Goal: Information Seeking & Learning: Learn about a topic

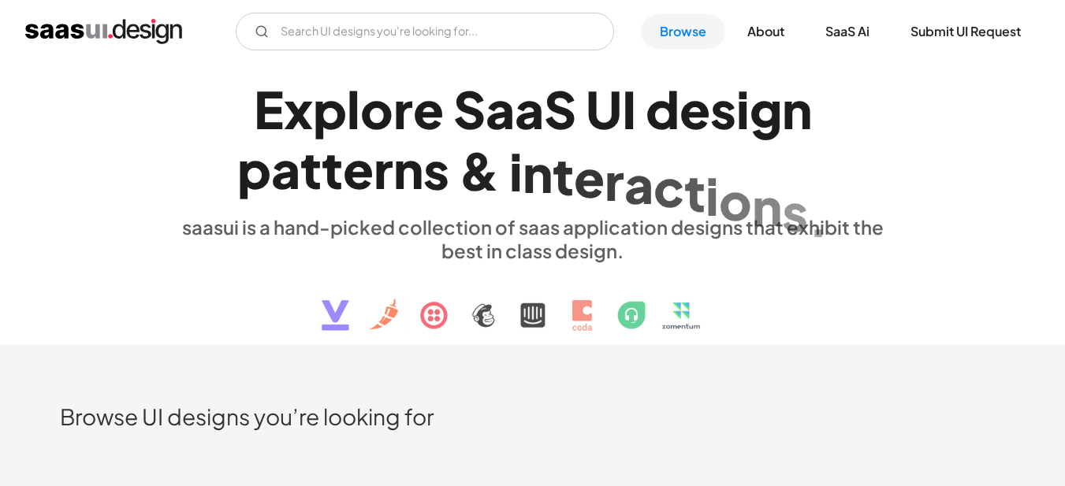
click at [545, 115] on div "S" at bounding box center [560, 109] width 32 height 61
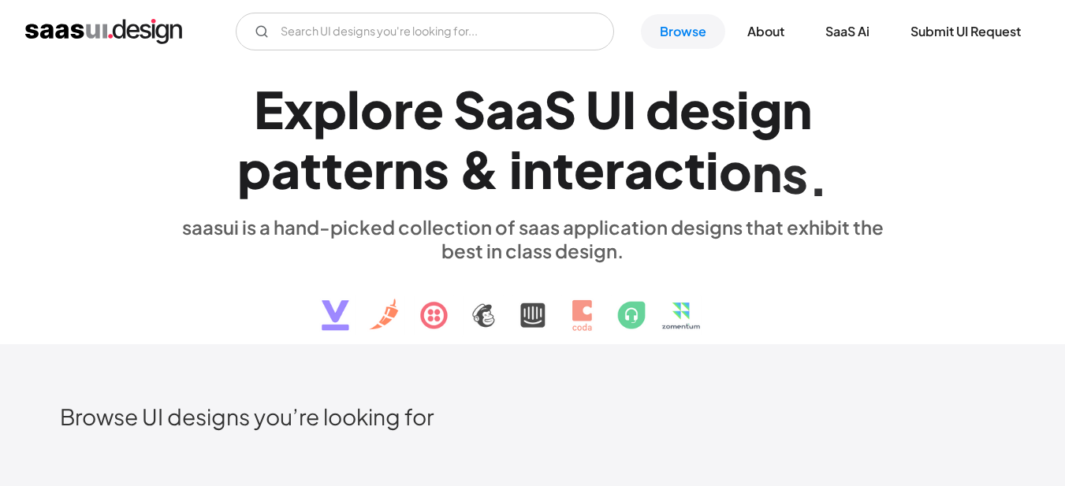
click at [680, 106] on div "d" at bounding box center [663, 109] width 34 height 61
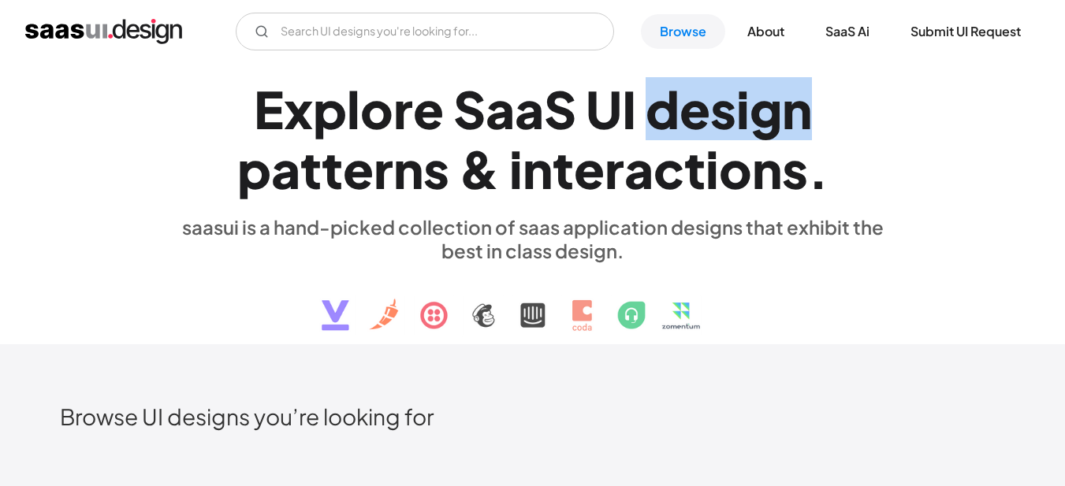
click at [680, 106] on div "d" at bounding box center [663, 109] width 34 height 61
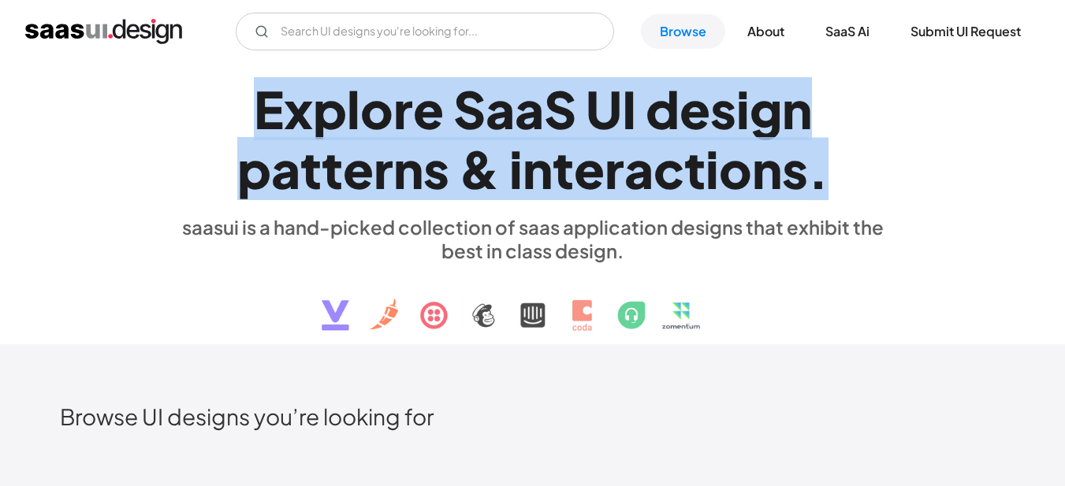
click at [680, 106] on div "d" at bounding box center [663, 109] width 34 height 61
click at [497, 140] on div "a" at bounding box center [500, 109] width 29 height 61
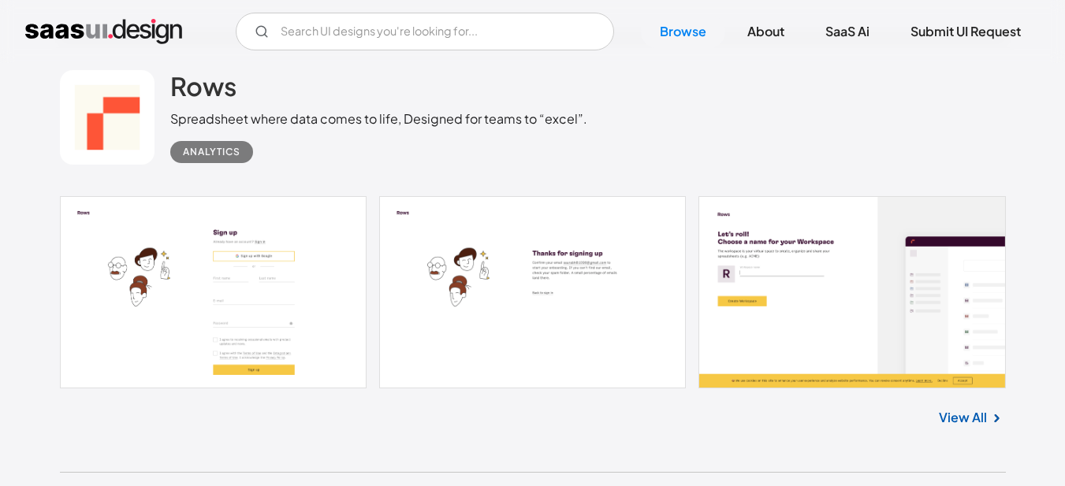
scroll to position [1262, 0]
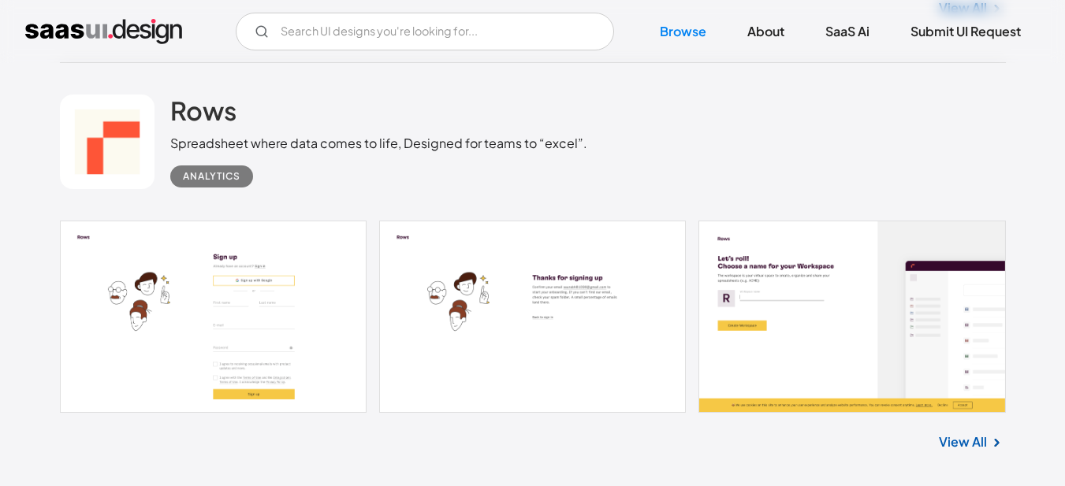
click at [960, 445] on link "View All" at bounding box center [963, 442] width 48 height 19
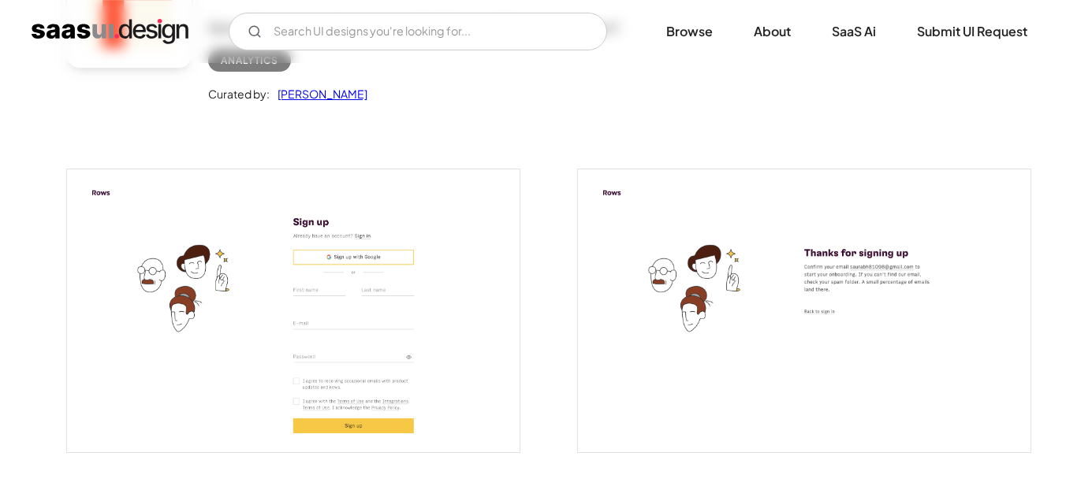
scroll to position [237, 0]
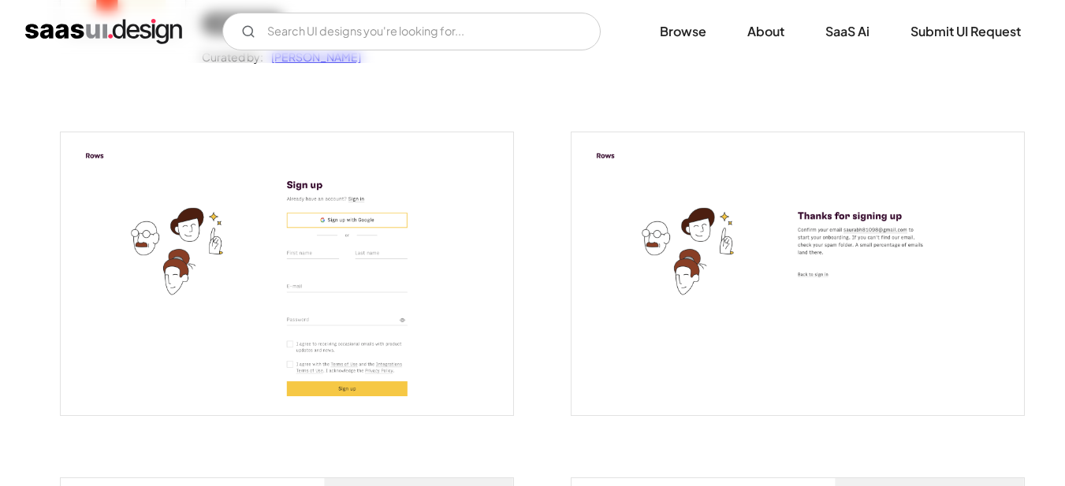
click at [373, 265] on img "open lightbox" at bounding box center [287, 273] width 453 height 283
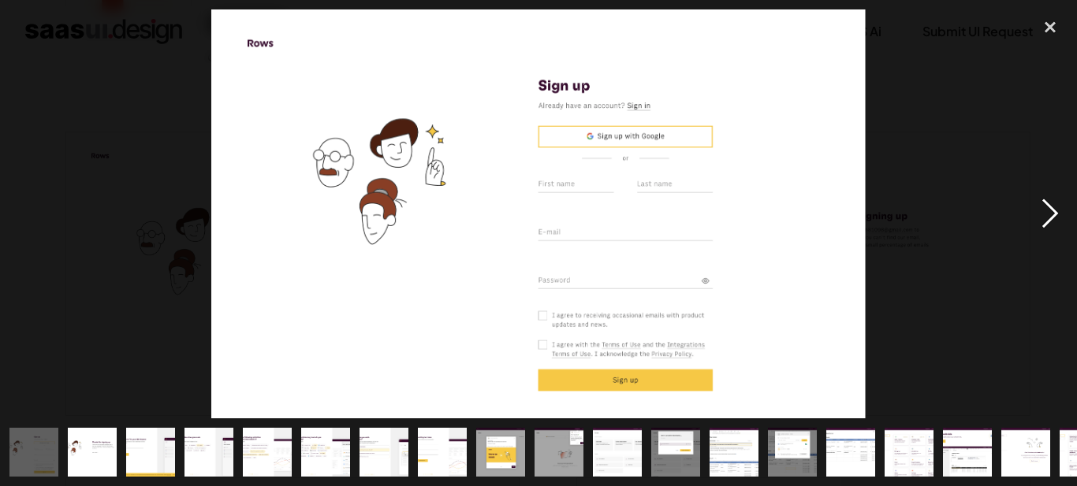
click at [1048, 216] on div "next image" at bounding box center [1050, 213] width 54 height 408
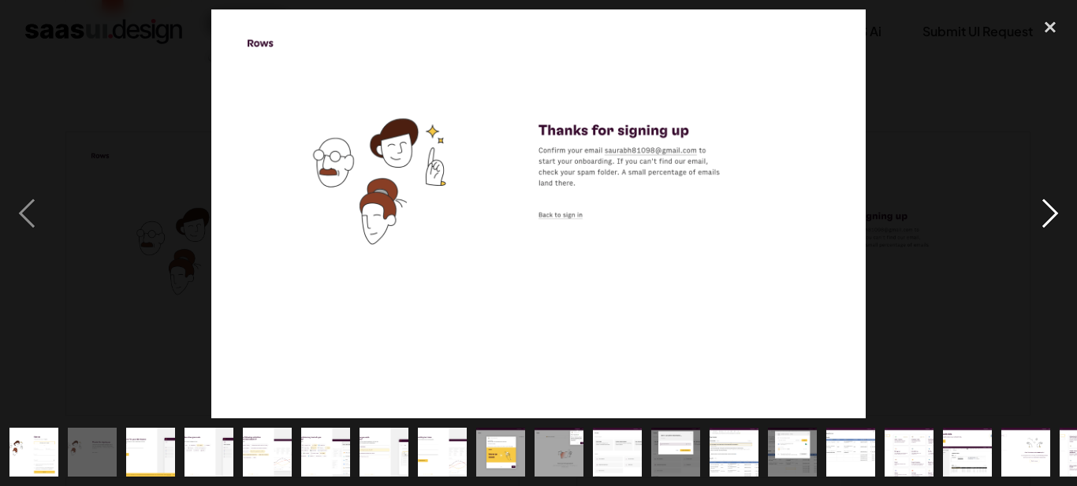
click at [1048, 210] on div "next image" at bounding box center [1050, 213] width 54 height 408
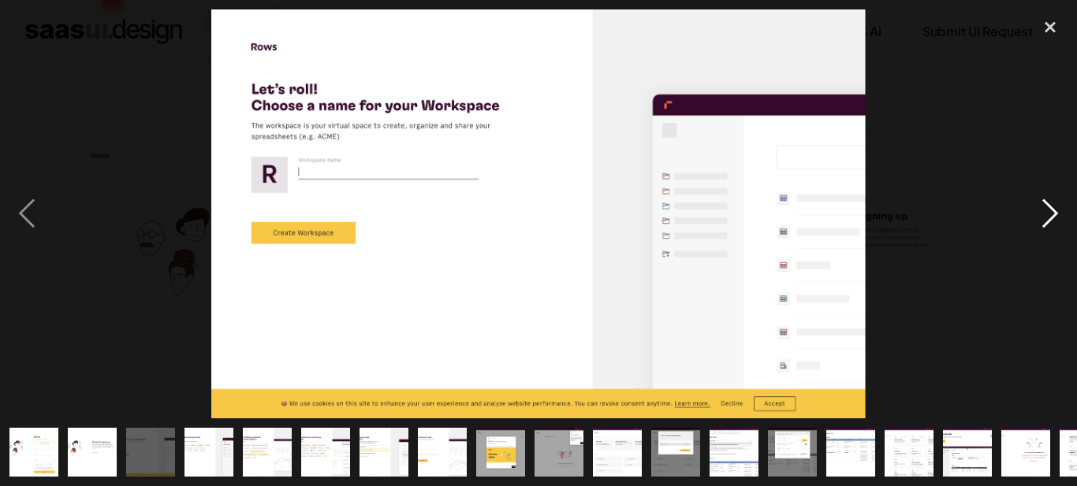
click at [1045, 216] on div "next image" at bounding box center [1050, 213] width 54 height 408
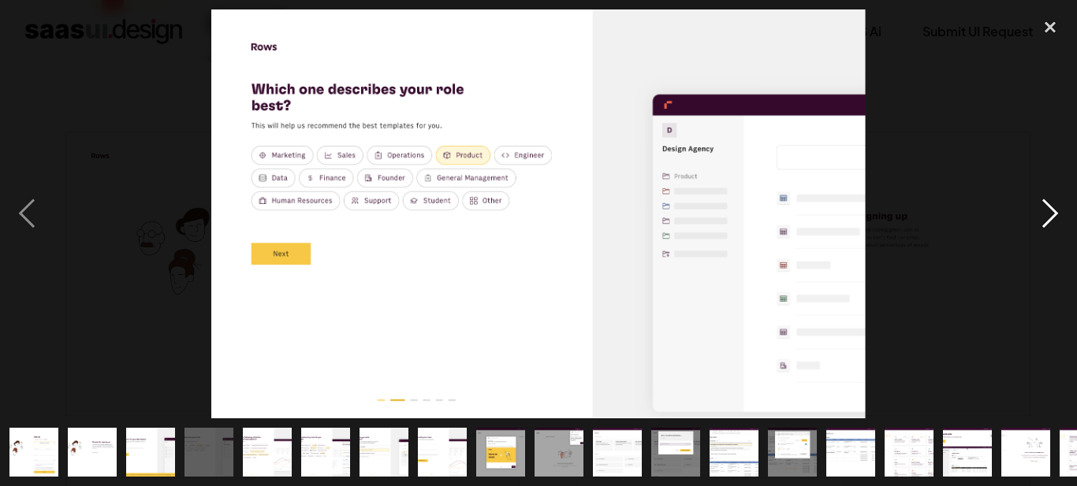
click at [1045, 216] on div "next image" at bounding box center [1050, 213] width 54 height 408
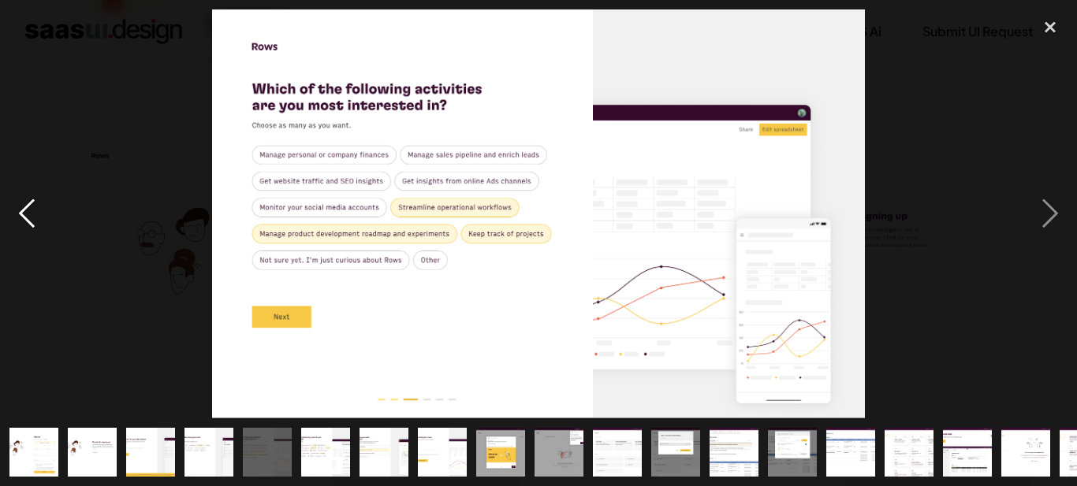
click at [25, 210] on div "previous image" at bounding box center [27, 213] width 54 height 408
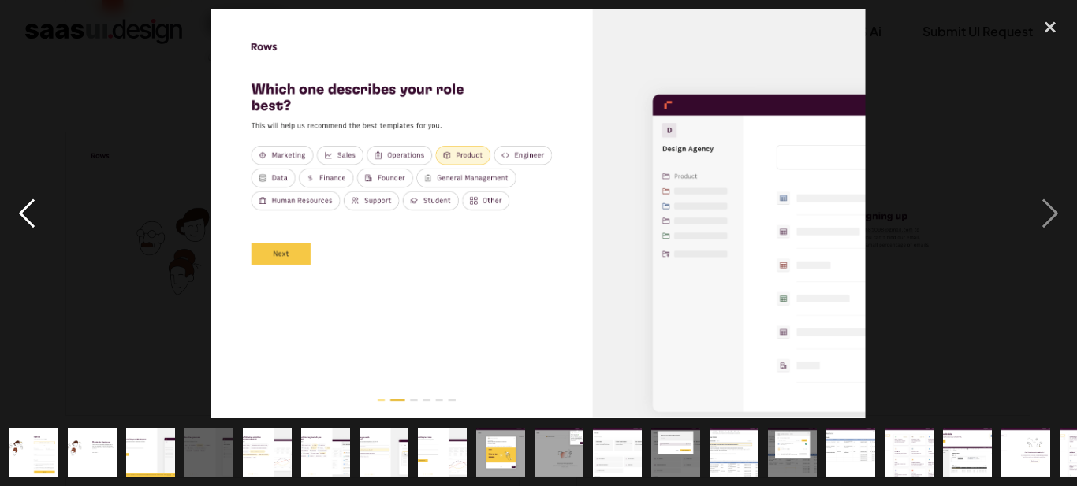
click at [25, 210] on div "previous image" at bounding box center [27, 213] width 54 height 408
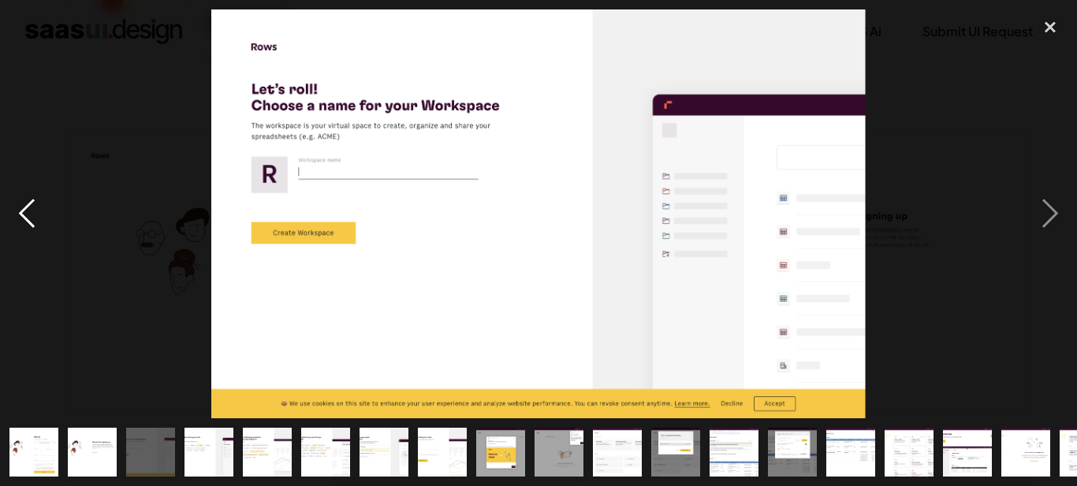
click at [25, 210] on div "previous image" at bounding box center [27, 213] width 54 height 408
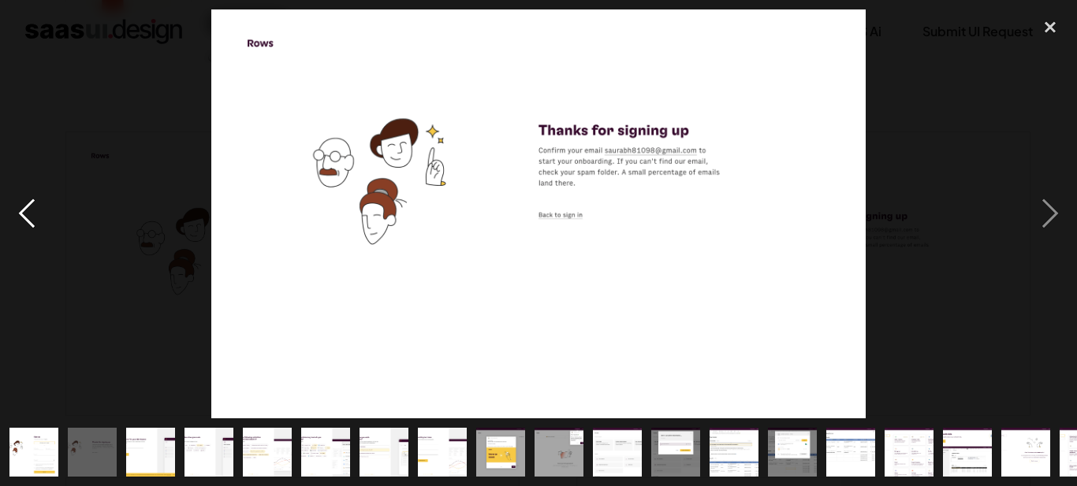
click at [25, 210] on div "previous image" at bounding box center [27, 213] width 54 height 408
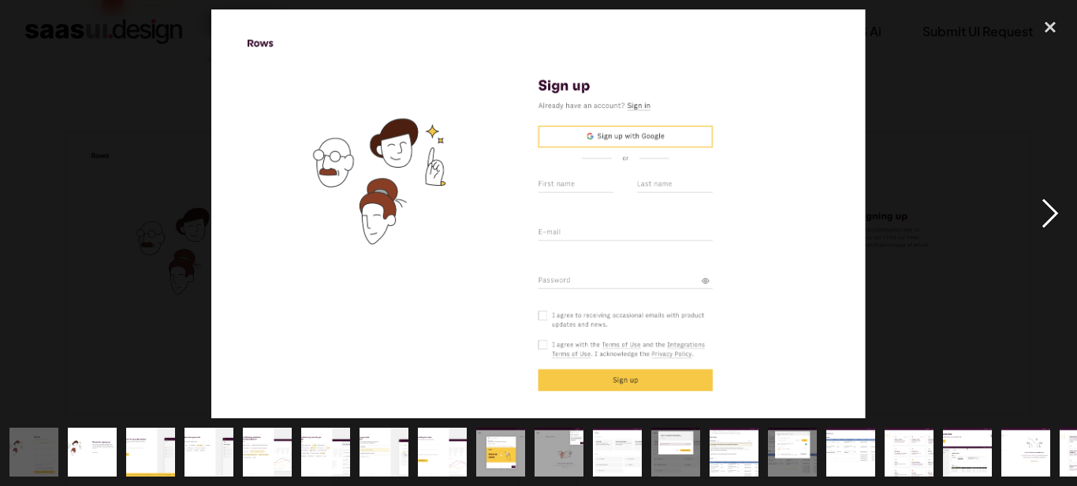
click at [1049, 214] on div "next image" at bounding box center [1050, 213] width 54 height 408
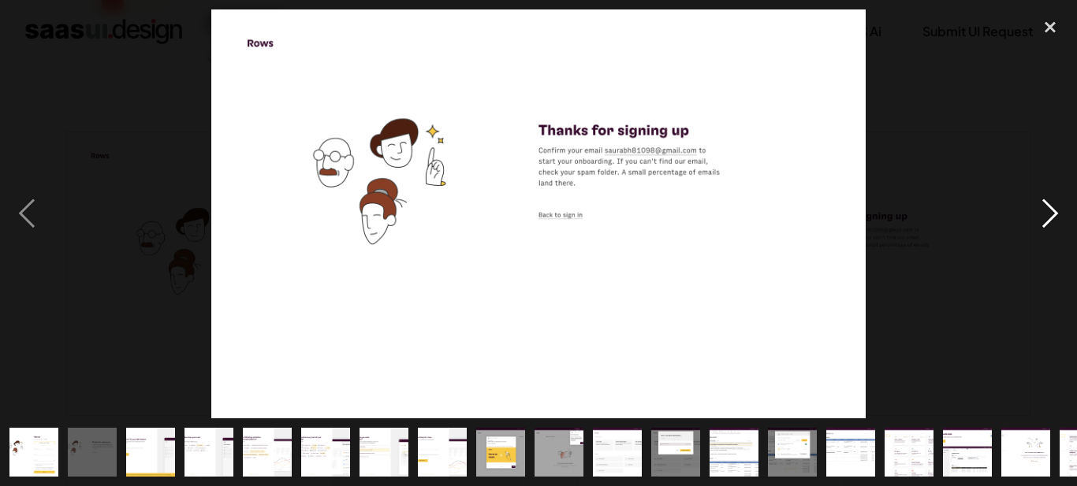
click at [1049, 214] on div "next image" at bounding box center [1050, 213] width 54 height 408
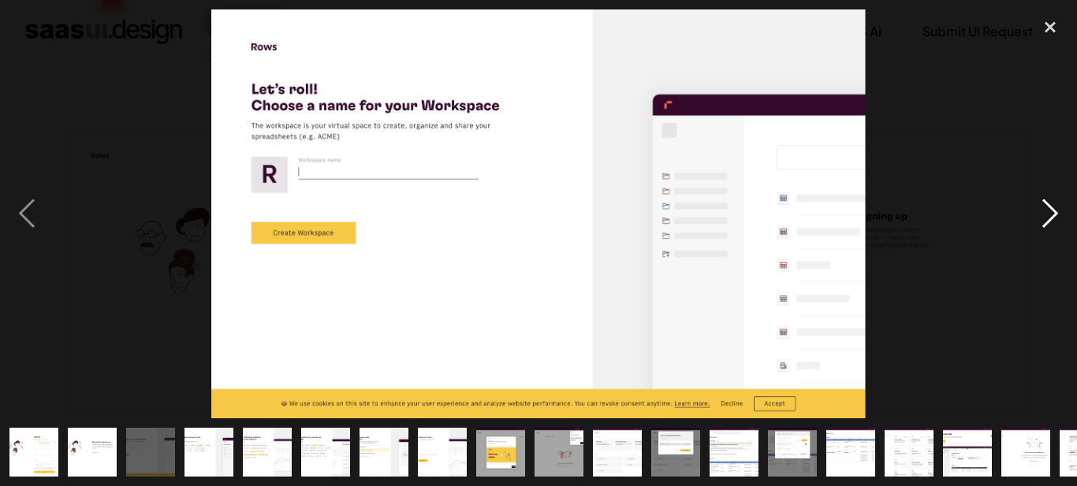
click at [1049, 214] on div "next image" at bounding box center [1050, 213] width 54 height 408
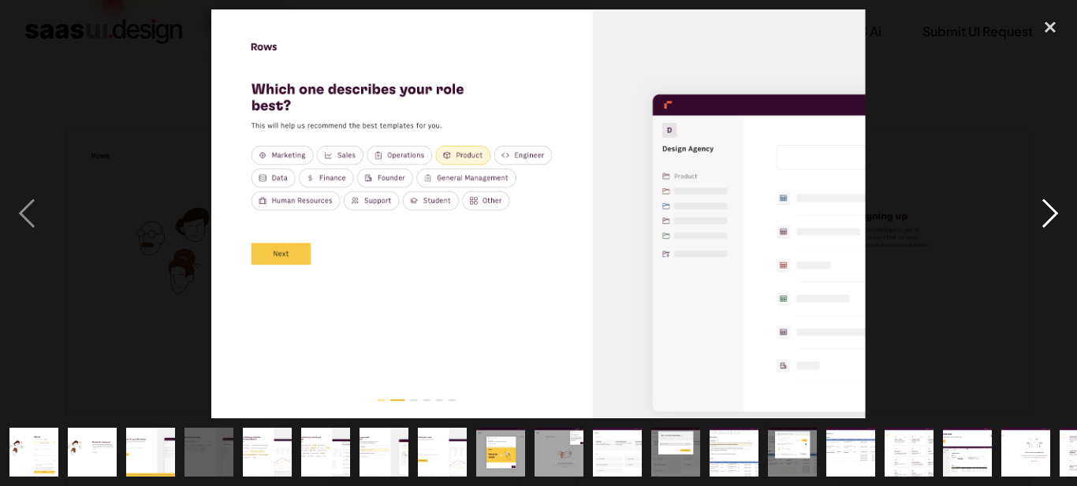
click at [1049, 214] on div "next image" at bounding box center [1050, 213] width 54 height 408
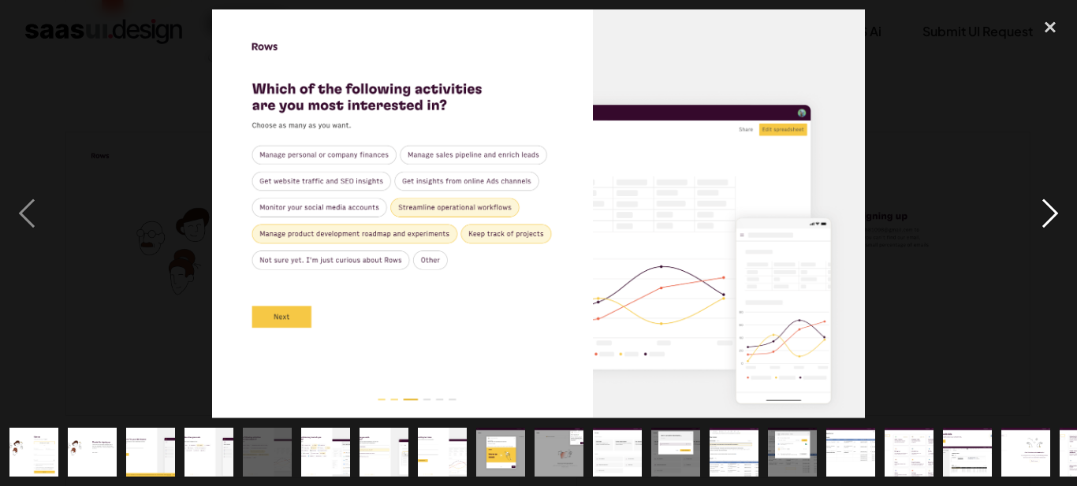
click at [1049, 214] on div "next image" at bounding box center [1050, 213] width 54 height 408
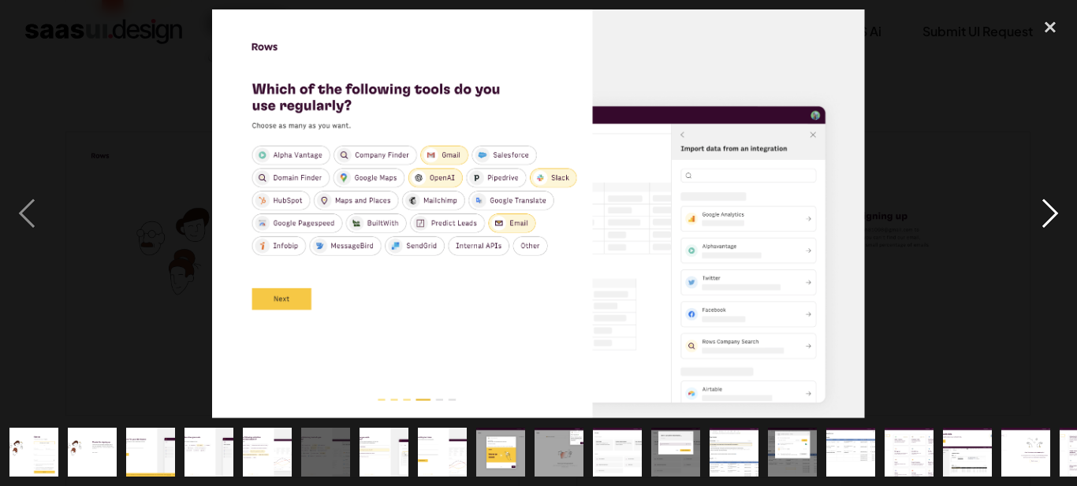
click at [1049, 214] on div "next image" at bounding box center [1050, 213] width 54 height 408
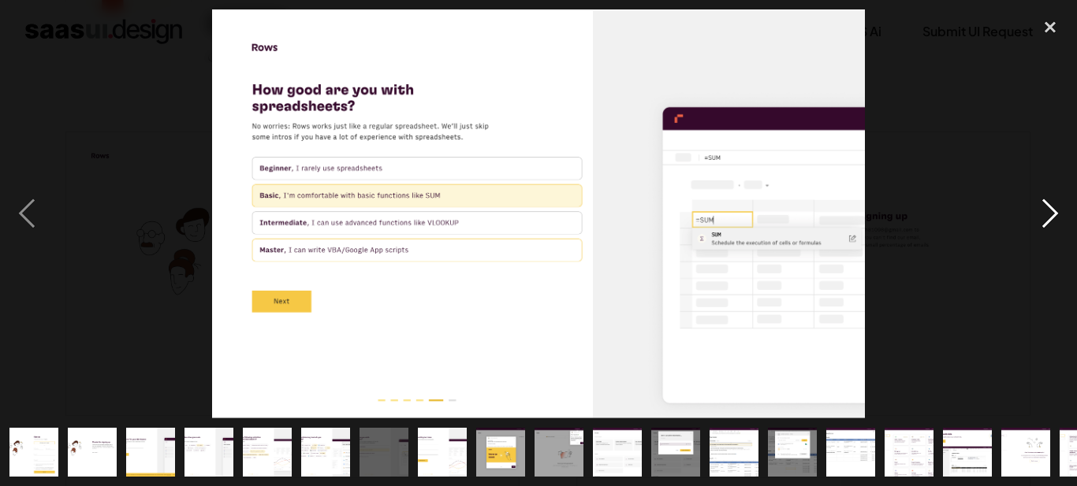
click at [1049, 214] on div "next image" at bounding box center [1050, 213] width 54 height 408
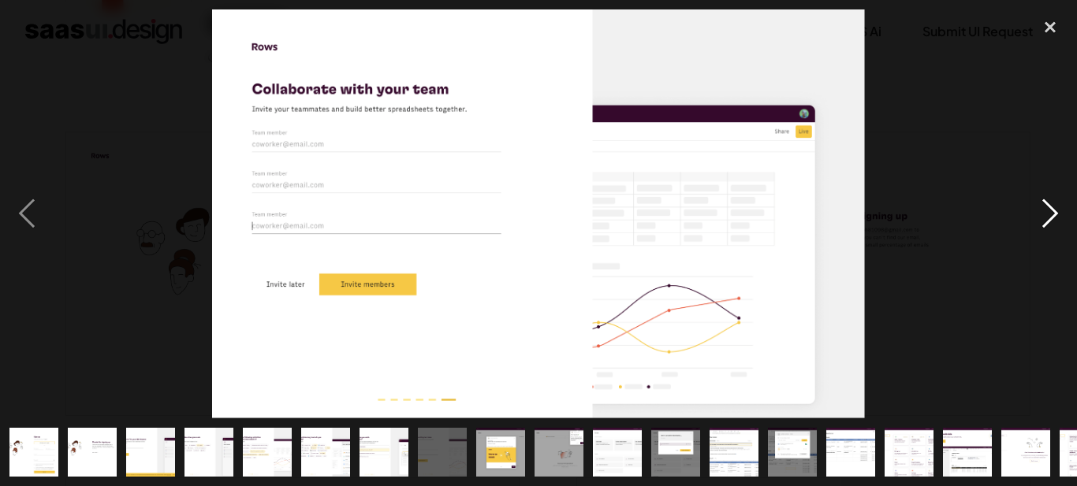
click at [1049, 214] on div "next image" at bounding box center [1050, 213] width 54 height 408
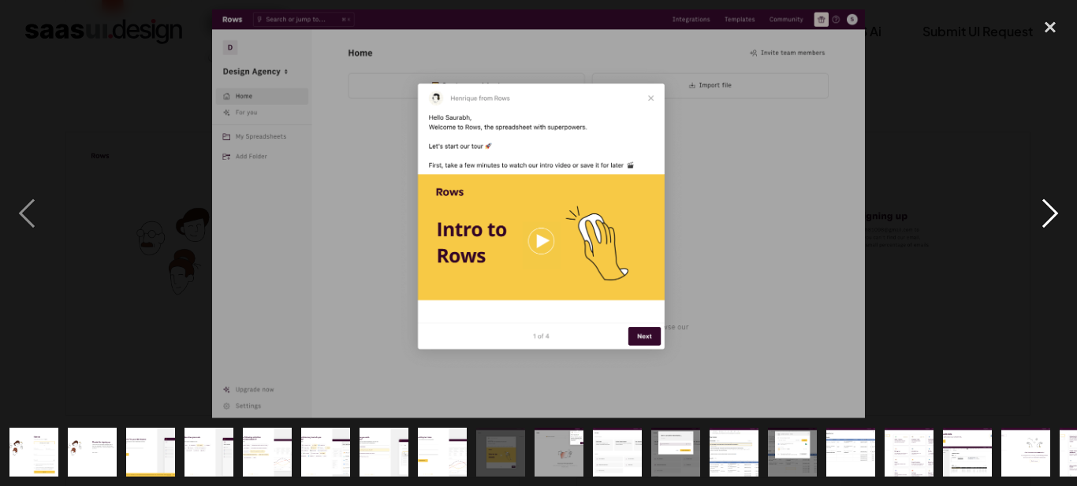
click at [1049, 214] on div "next image" at bounding box center [1050, 213] width 54 height 408
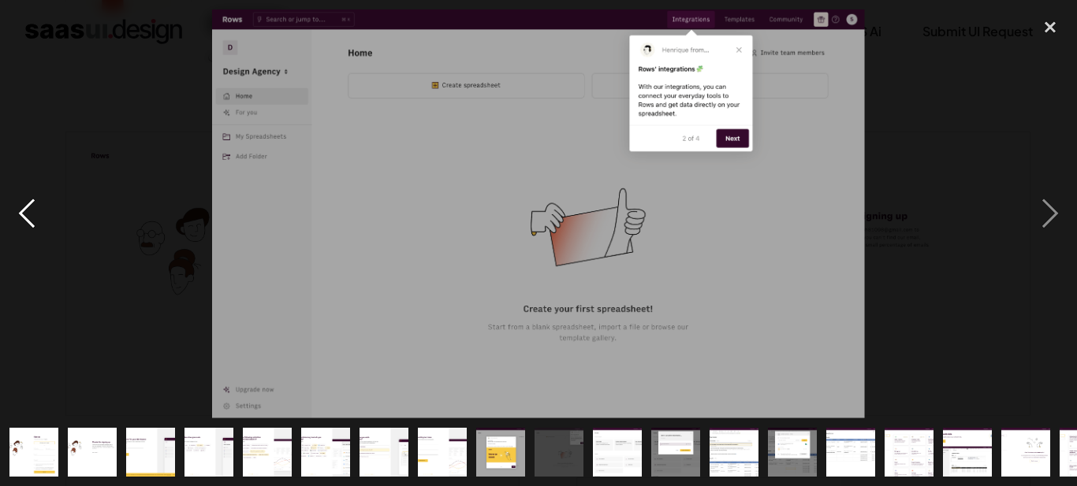
click at [26, 215] on div "previous image" at bounding box center [27, 213] width 54 height 408
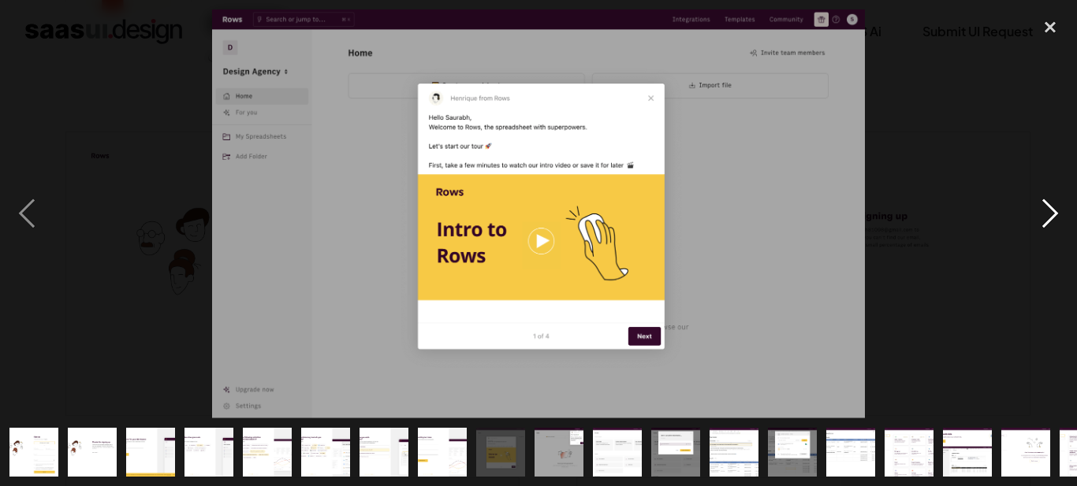
click at [1056, 212] on div "next image" at bounding box center [1050, 213] width 54 height 408
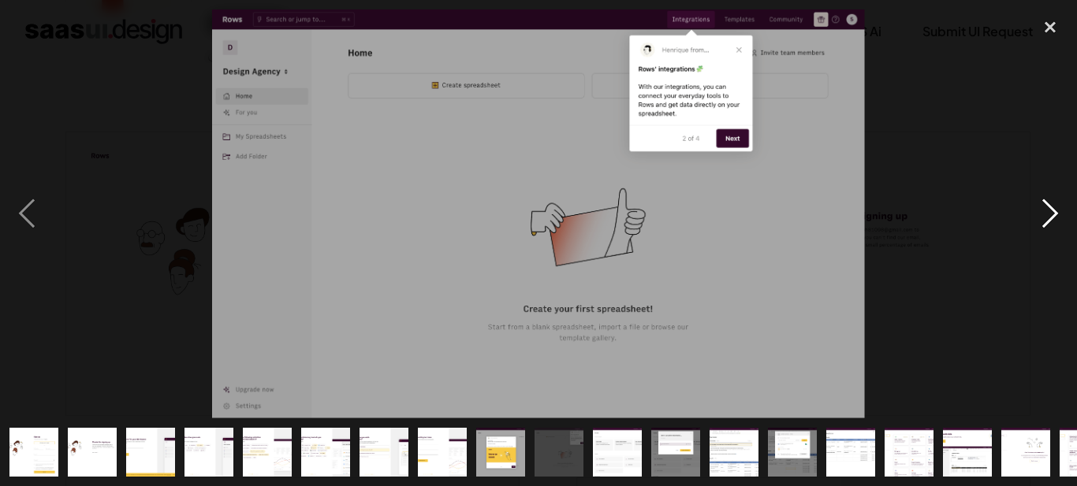
click at [1056, 211] on div "next image" at bounding box center [1050, 213] width 54 height 408
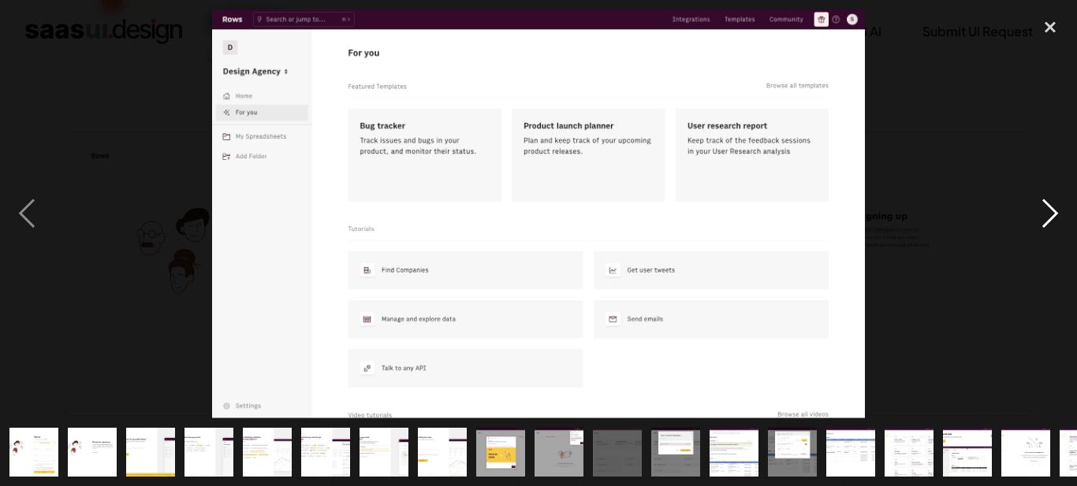
click at [1056, 211] on div "next image" at bounding box center [1050, 213] width 54 height 408
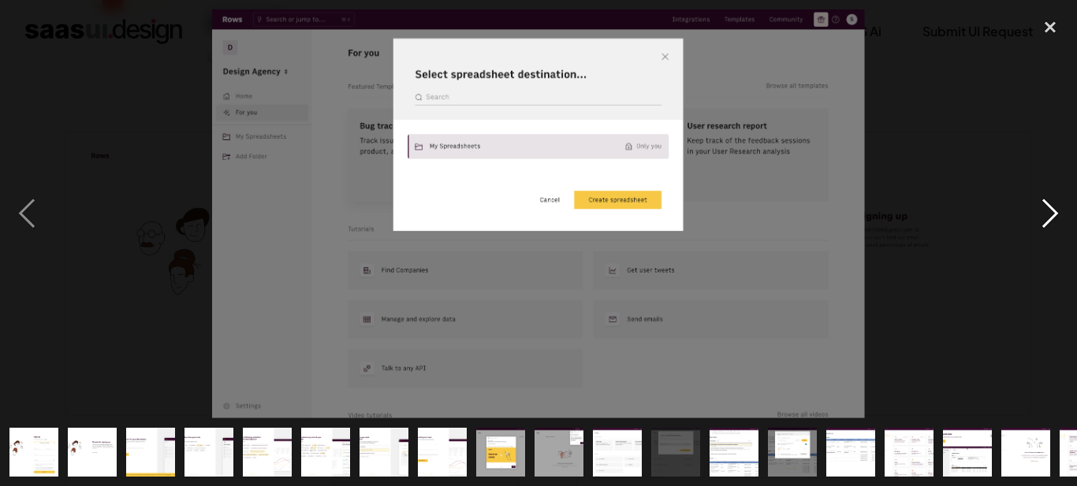
click at [1056, 211] on div "next image" at bounding box center [1050, 213] width 54 height 408
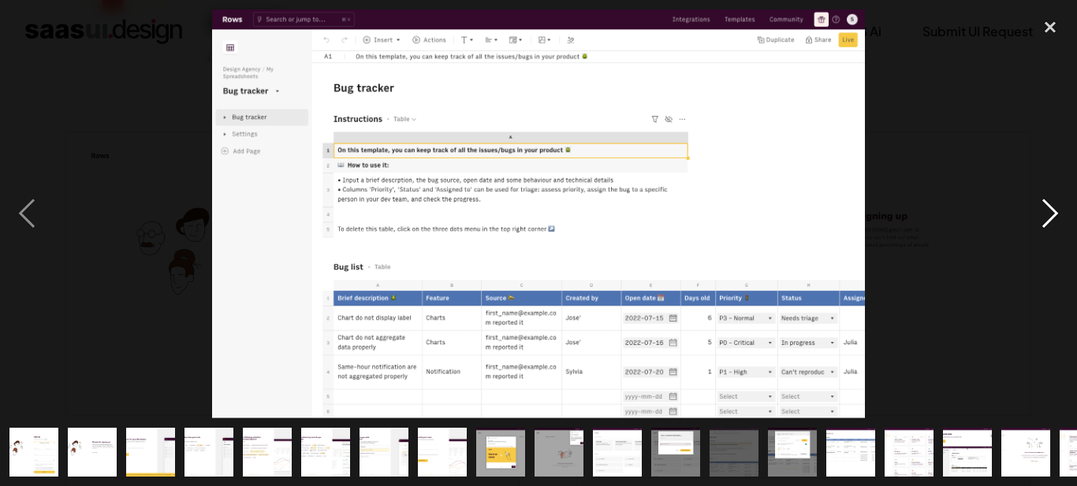
click at [1056, 211] on div "next image" at bounding box center [1050, 213] width 54 height 408
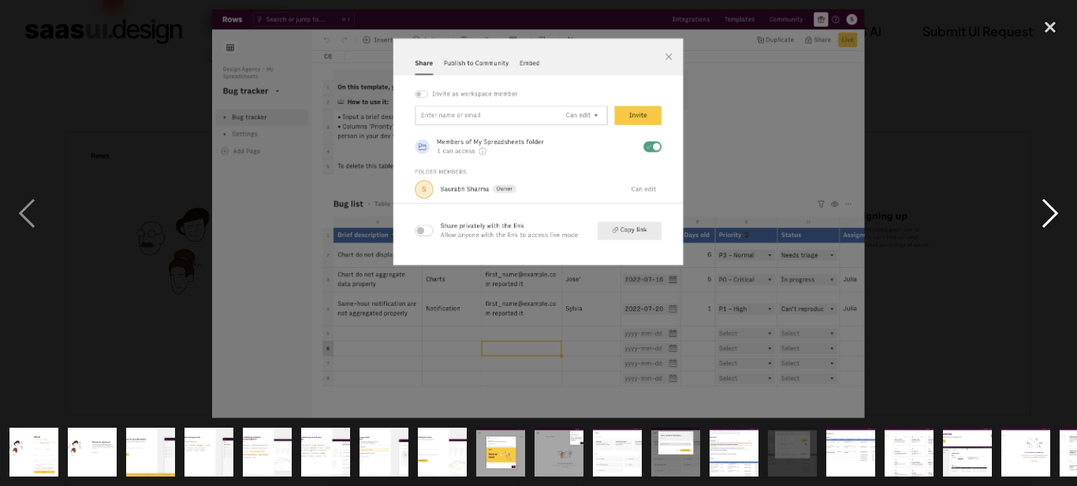
click at [1056, 211] on div "next image" at bounding box center [1050, 213] width 54 height 408
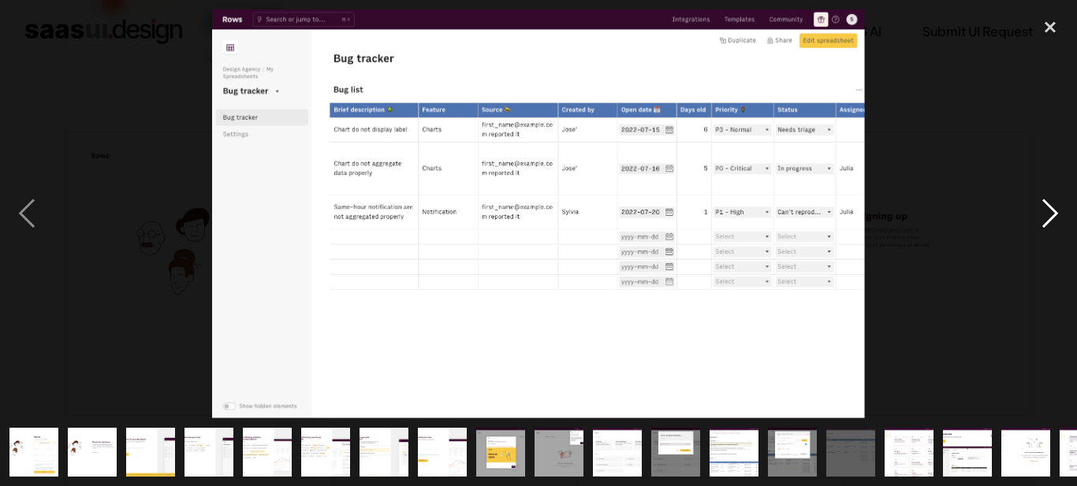
click at [1056, 211] on div "next image" at bounding box center [1050, 213] width 54 height 408
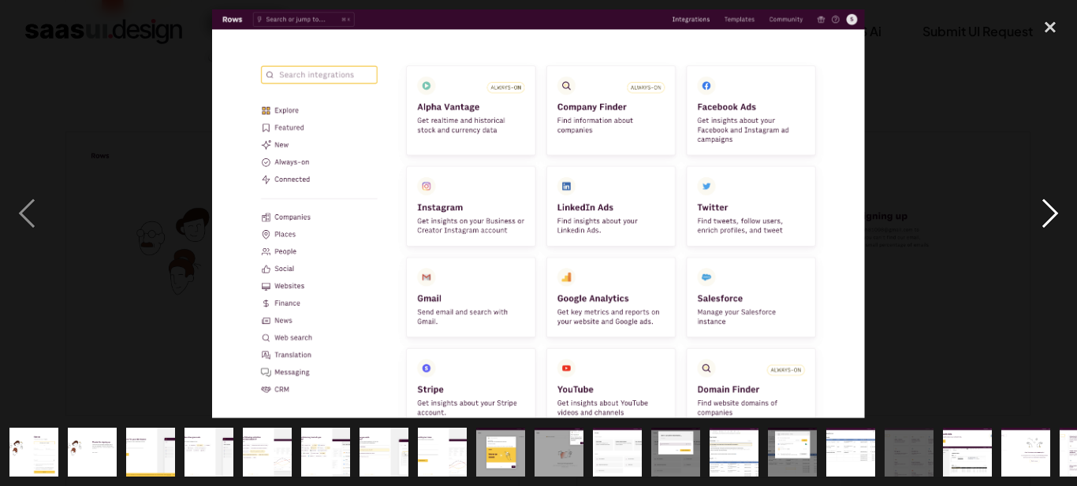
click at [1056, 211] on div "next image" at bounding box center [1050, 213] width 54 height 408
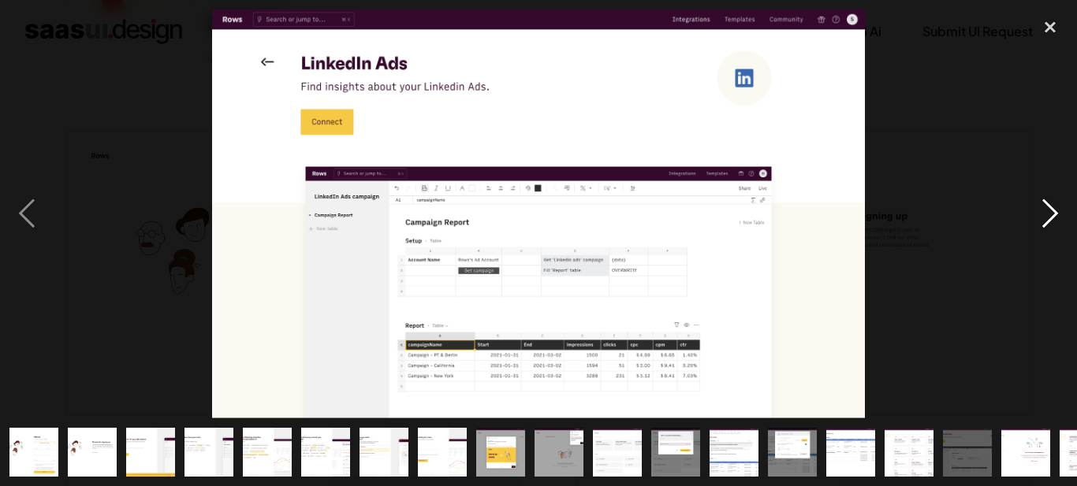
click at [1056, 211] on div "next image" at bounding box center [1050, 213] width 54 height 408
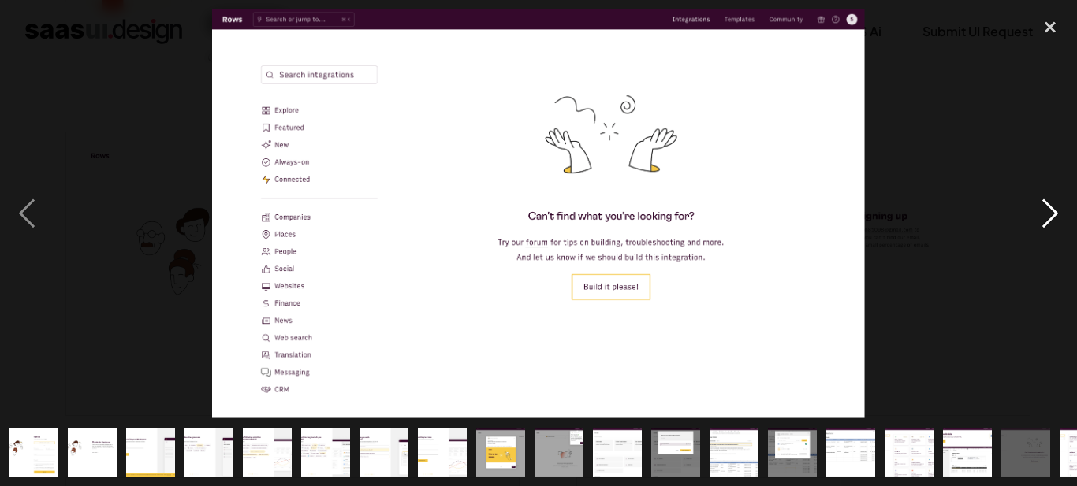
click at [1056, 211] on div "next image" at bounding box center [1050, 213] width 54 height 408
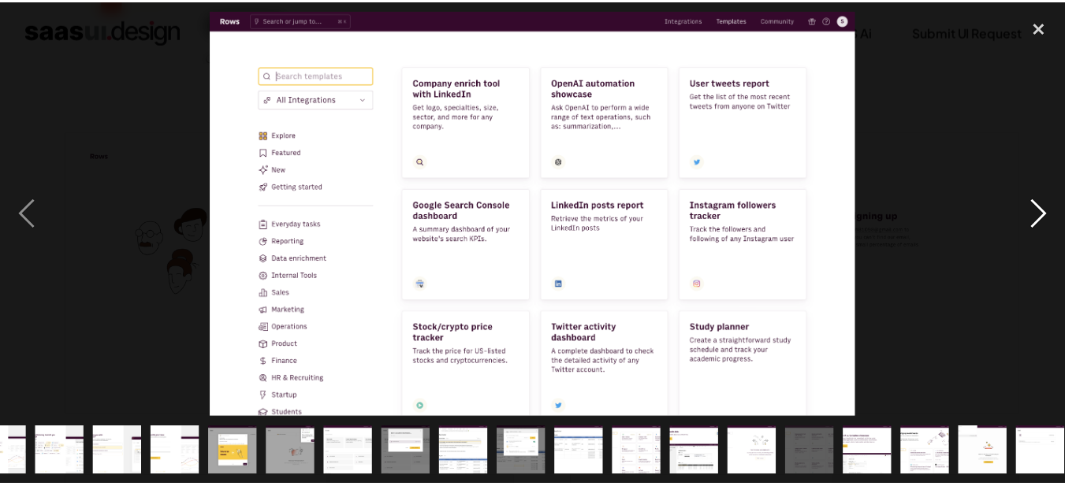
scroll to position [0, 274]
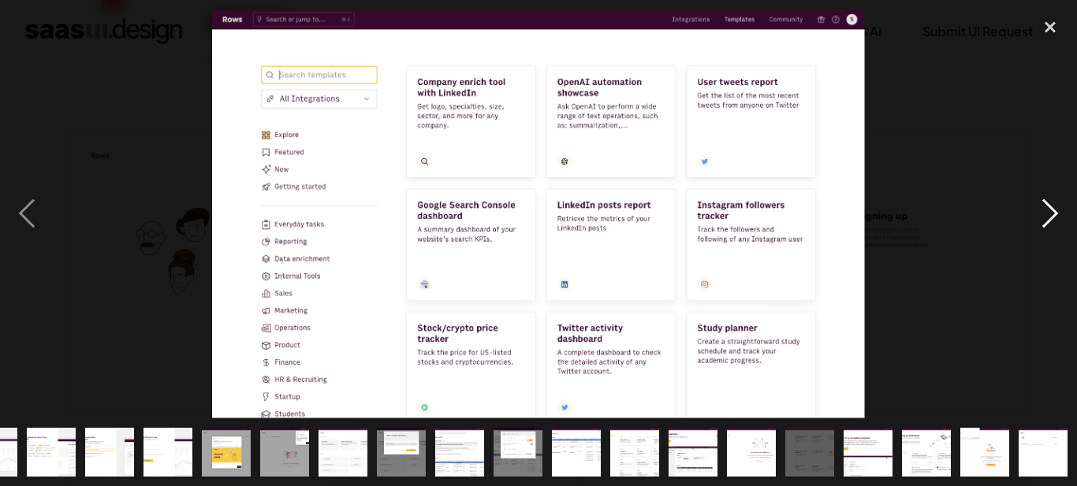
click at [1056, 211] on div "next image" at bounding box center [1050, 213] width 54 height 408
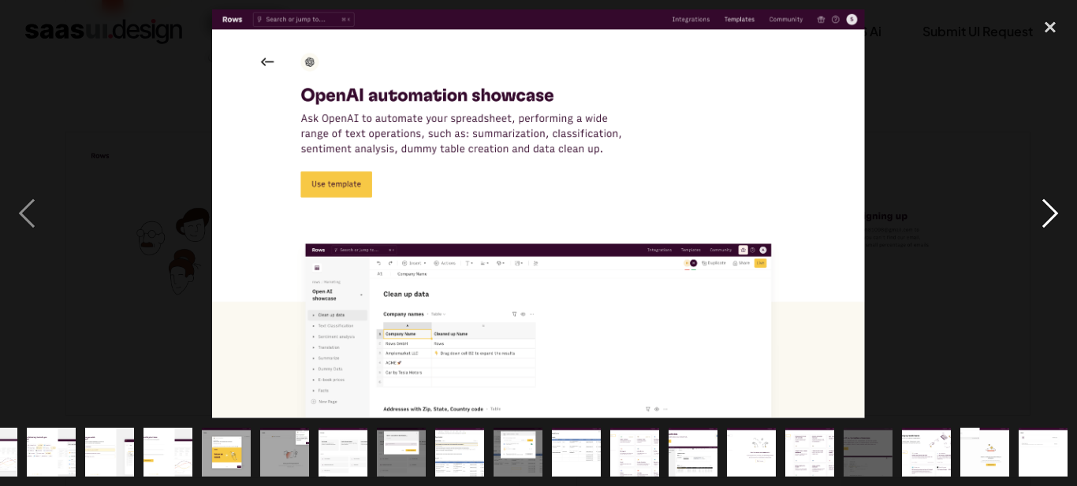
click at [1056, 211] on div "next image" at bounding box center [1050, 213] width 54 height 408
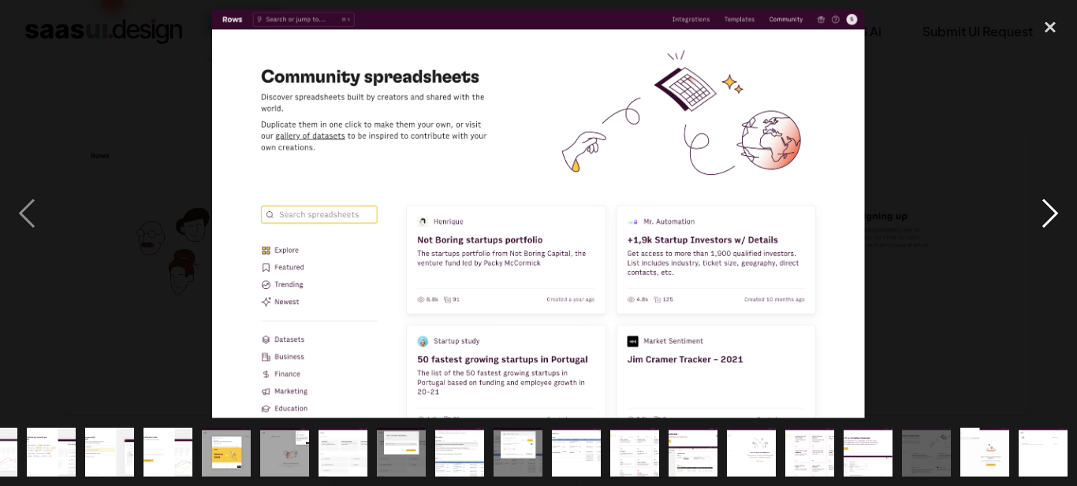
click at [1056, 211] on div "next image" at bounding box center [1050, 213] width 54 height 408
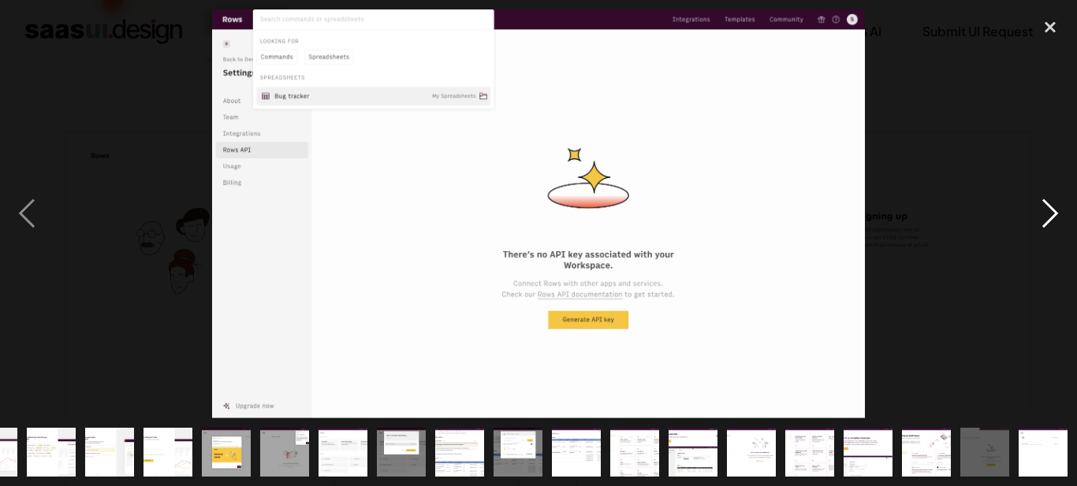
click at [1056, 211] on div "next image" at bounding box center [1050, 213] width 54 height 408
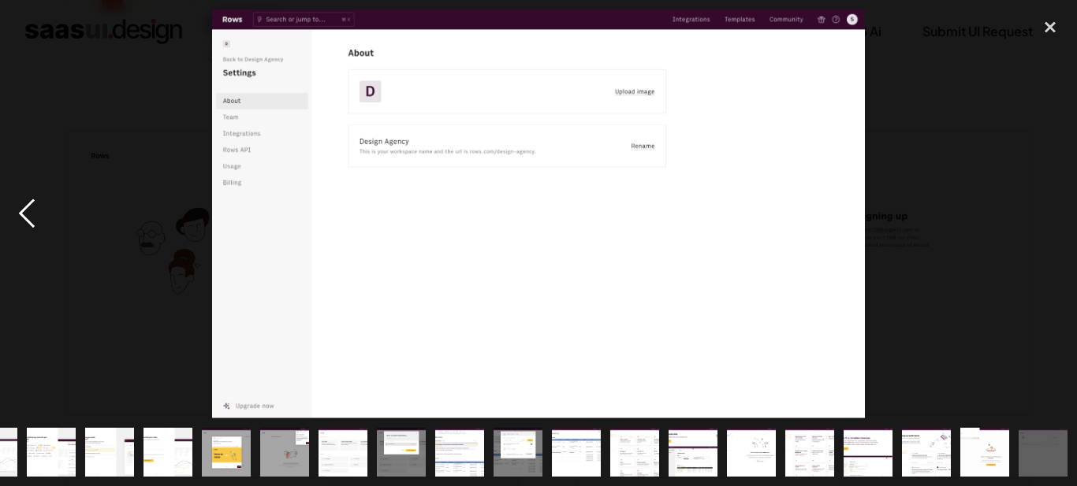
click at [41, 206] on div "previous image" at bounding box center [27, 213] width 54 height 408
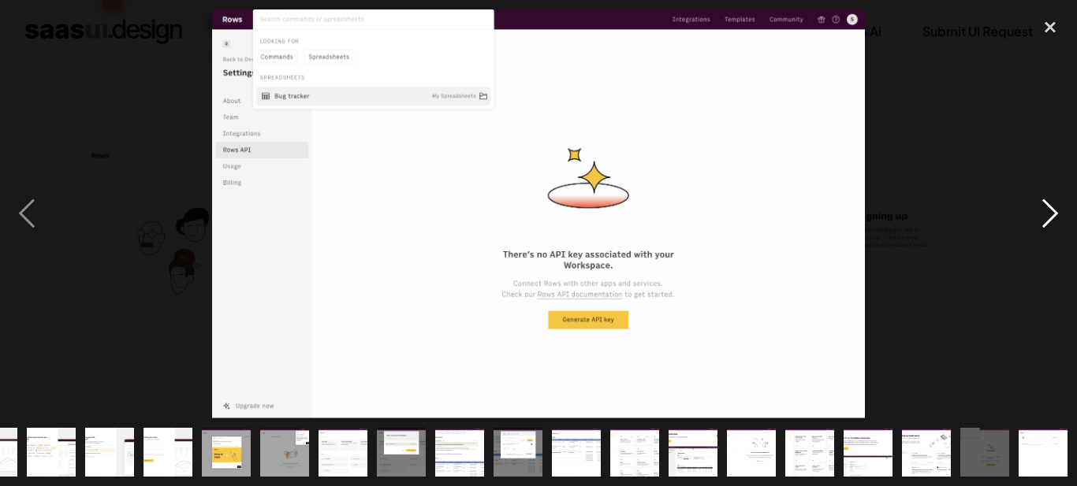
click at [1025, 214] on div "next image" at bounding box center [1050, 213] width 54 height 408
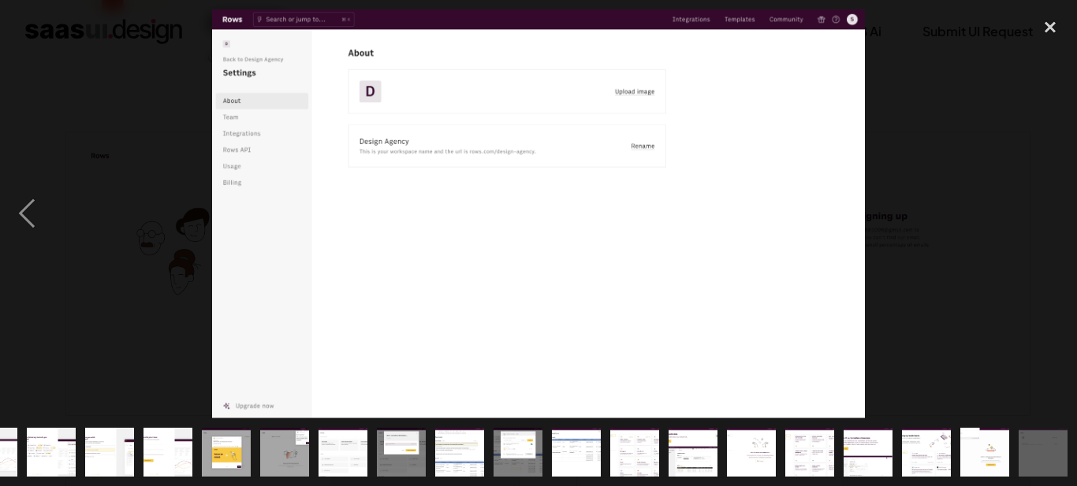
click at [1056, 214] on div "next image" at bounding box center [1050, 213] width 54 height 408
click at [1050, 29] on div "close lightbox" at bounding box center [1050, 26] width 54 height 35
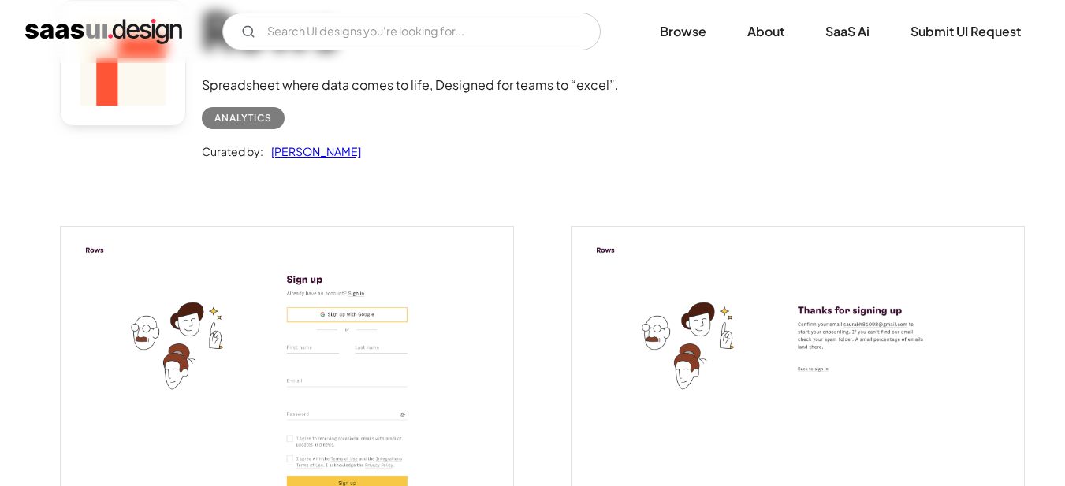
scroll to position [0, 0]
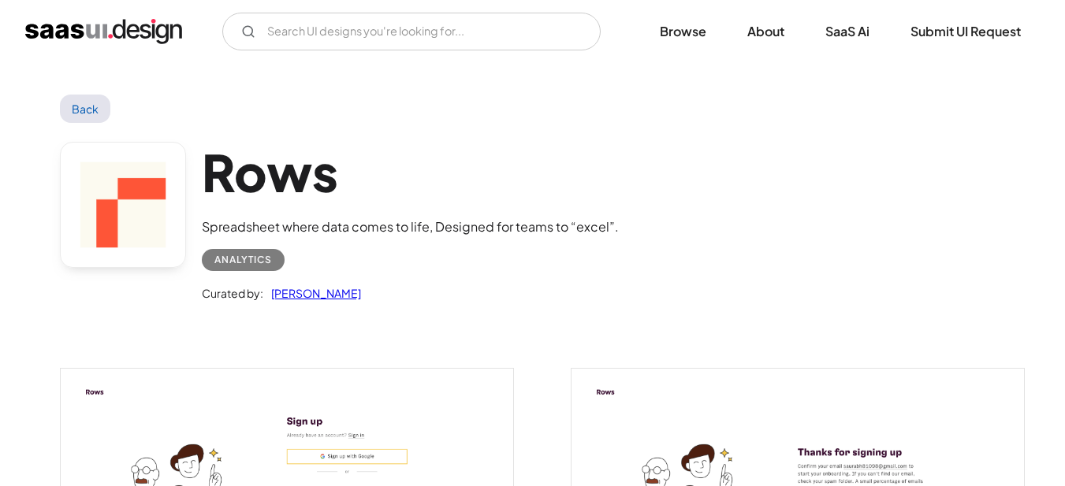
click at [98, 113] on link "Back" at bounding box center [85, 109] width 51 height 28
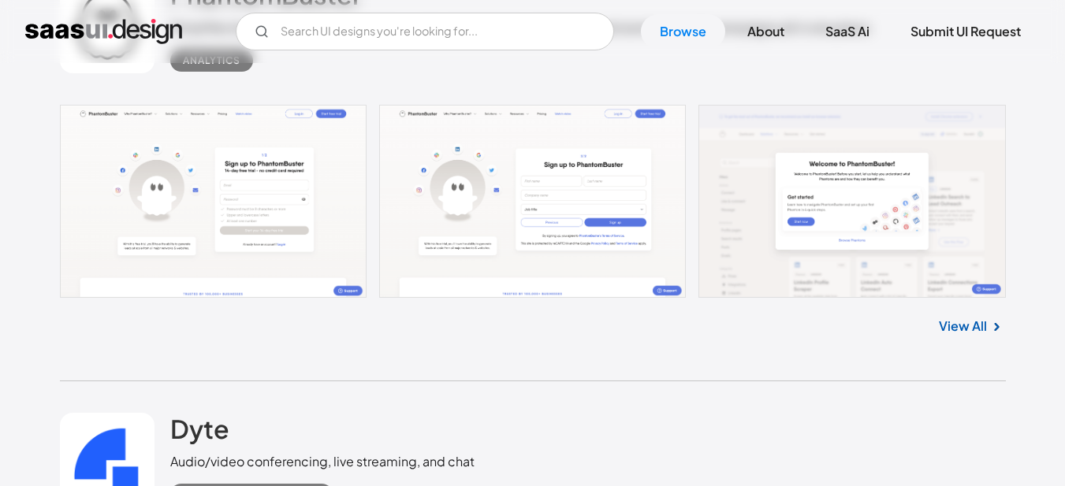
scroll to position [3950, 0]
click at [978, 326] on link "View All" at bounding box center [963, 325] width 48 height 19
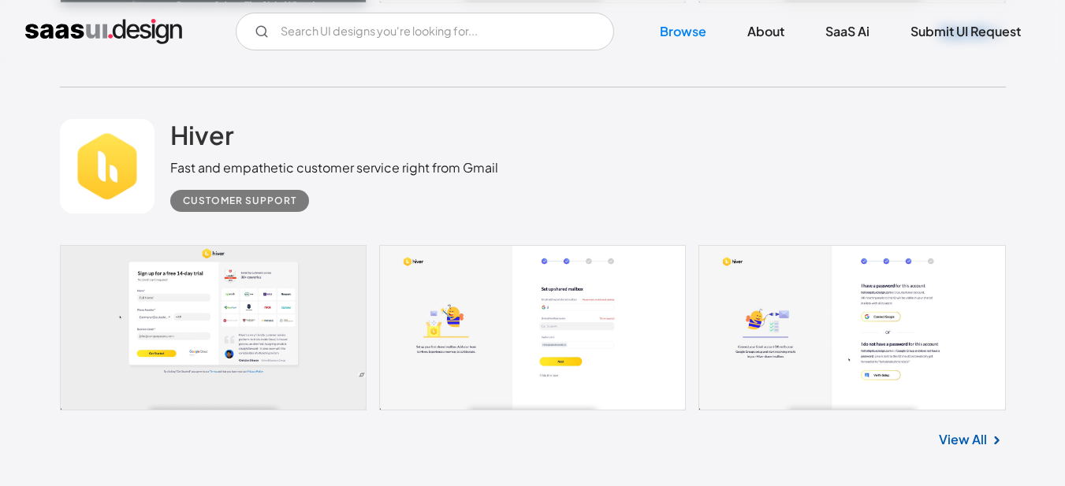
scroll to position [6394, 0]
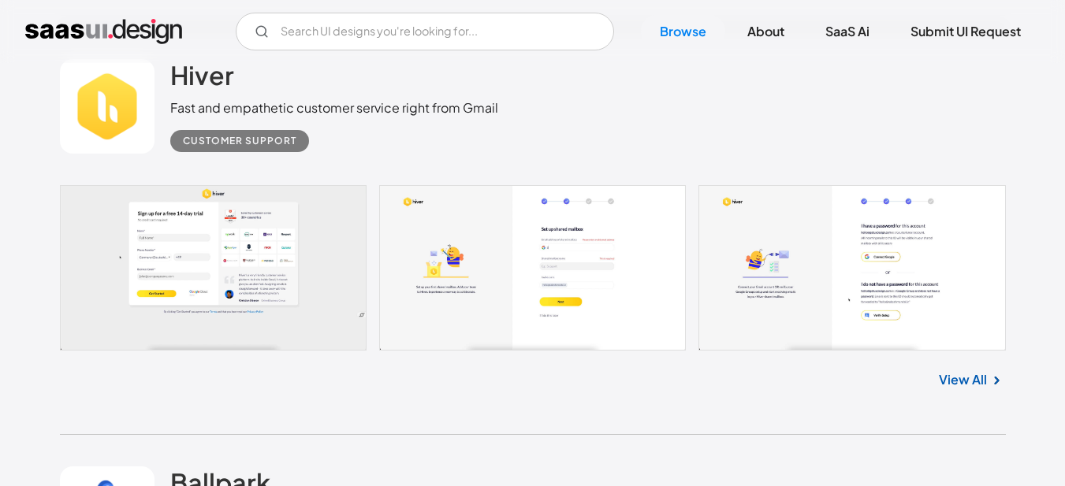
click at [977, 382] on link "View All" at bounding box center [963, 380] width 48 height 19
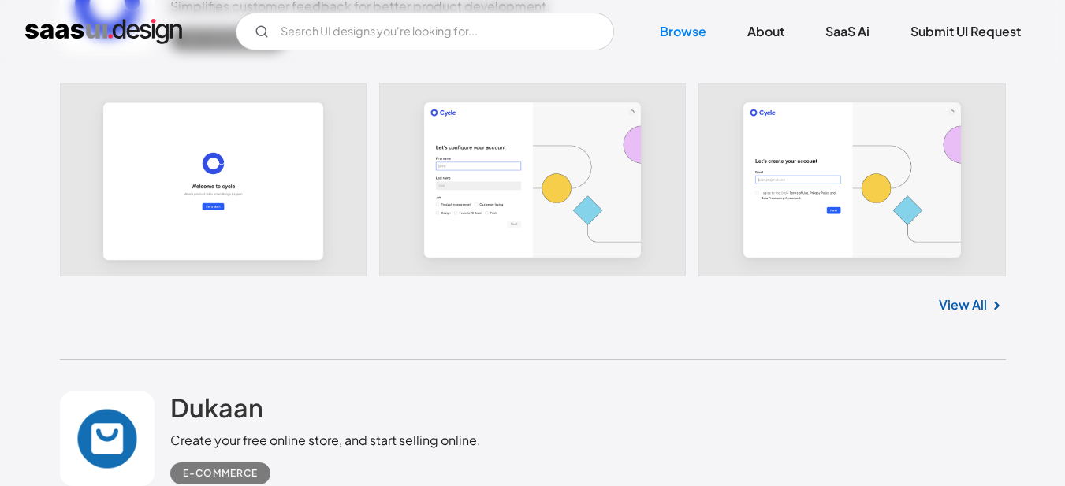
scroll to position [7261, 0]
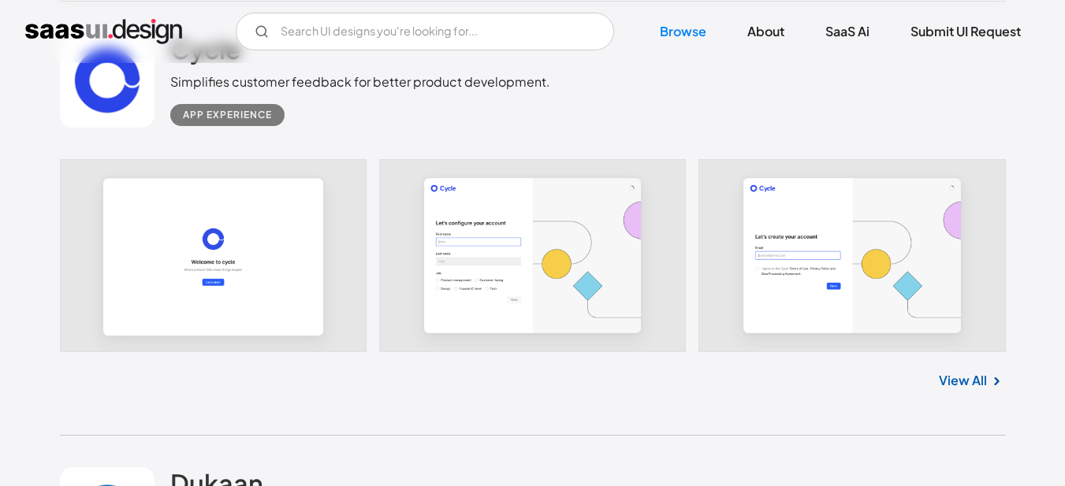
click at [987, 387] on img at bounding box center [996, 381] width 19 height 19
click at [957, 374] on link "View All" at bounding box center [963, 380] width 48 height 19
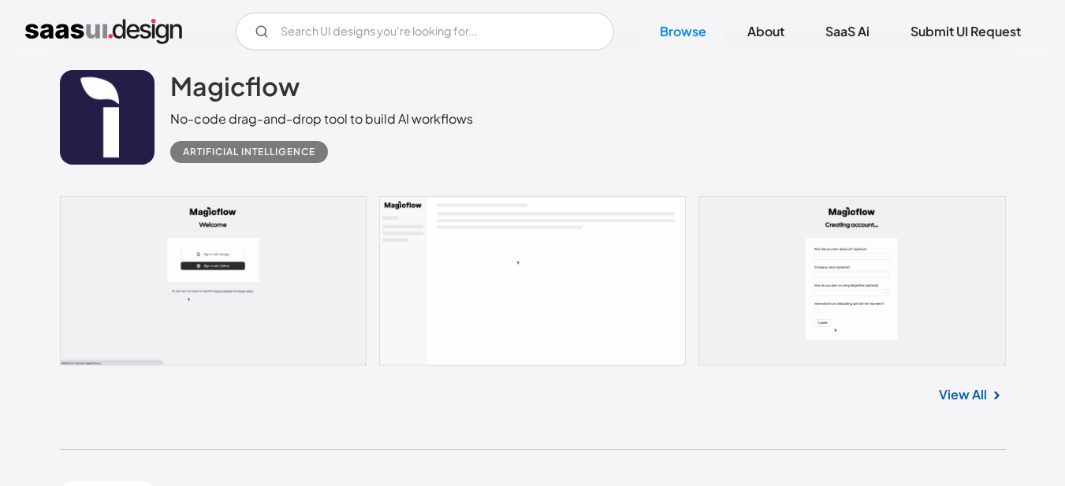
scroll to position [9311, 0]
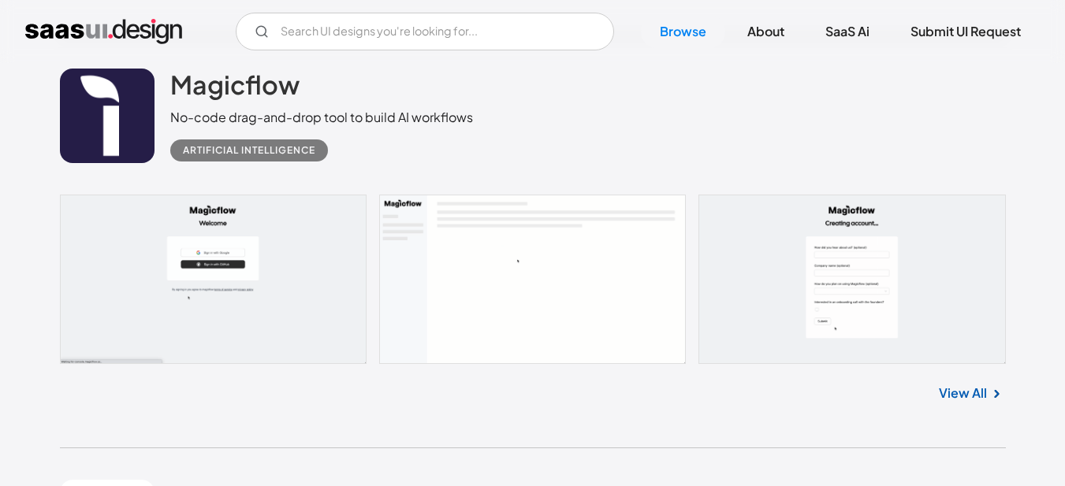
click at [952, 399] on link "View All" at bounding box center [963, 393] width 48 height 19
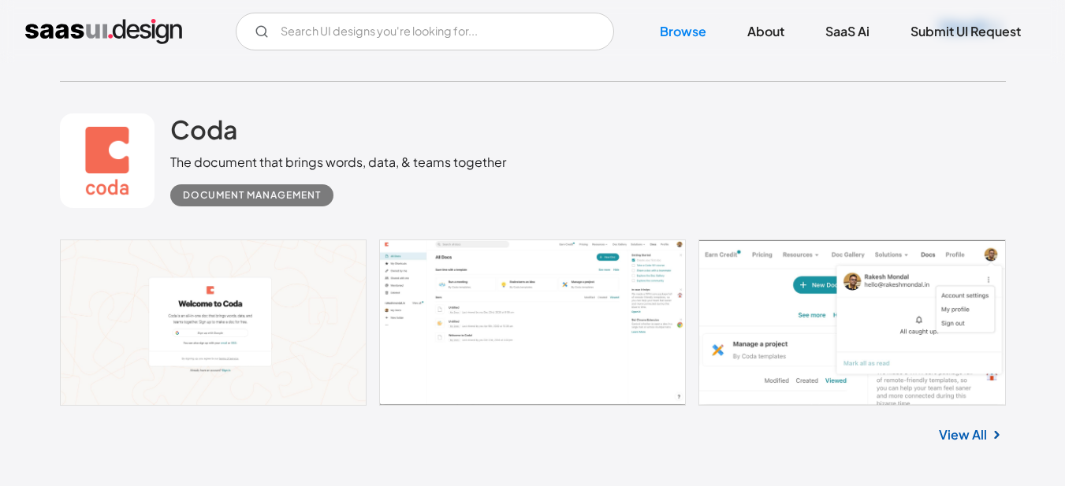
scroll to position [9705, 0]
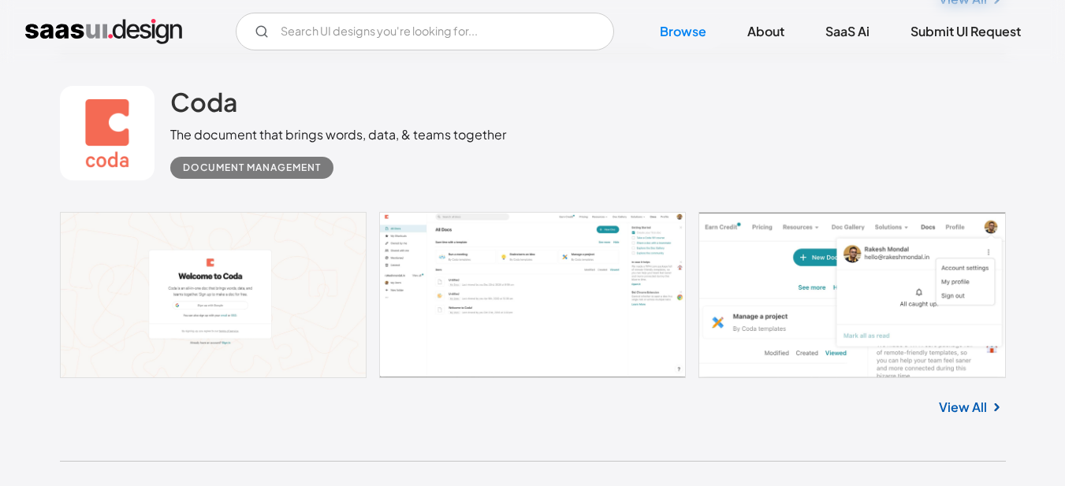
click at [981, 414] on link "View All" at bounding box center [963, 407] width 48 height 19
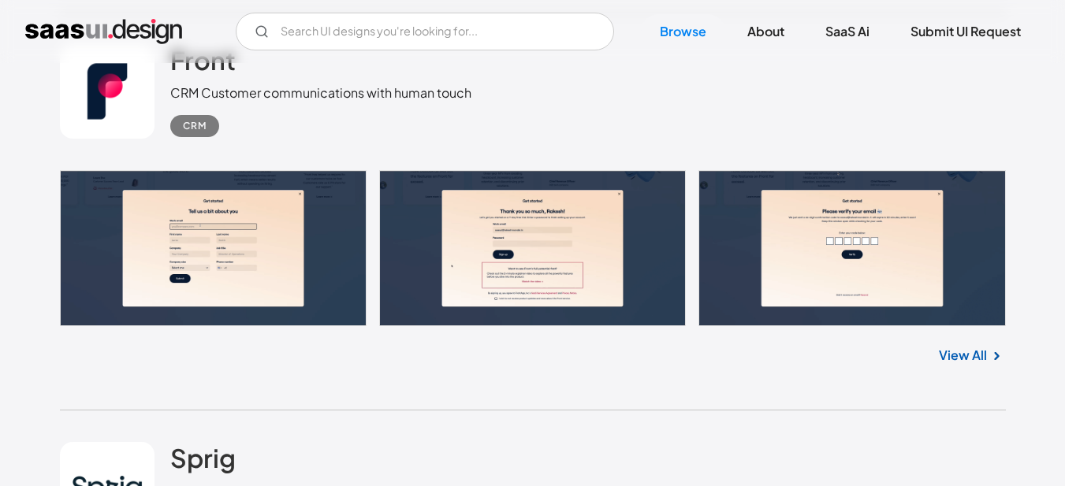
scroll to position [13489, 0]
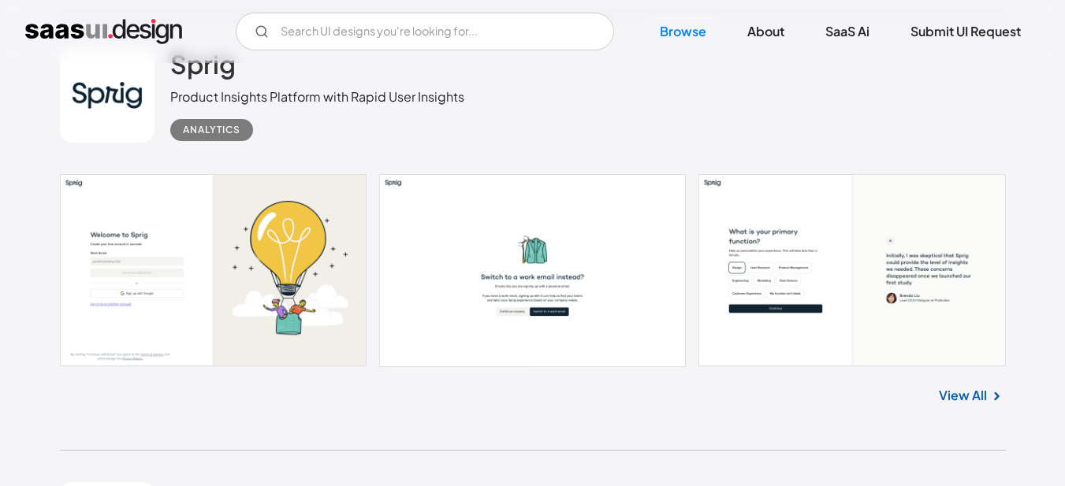
click at [964, 393] on link "View All" at bounding box center [963, 395] width 48 height 19
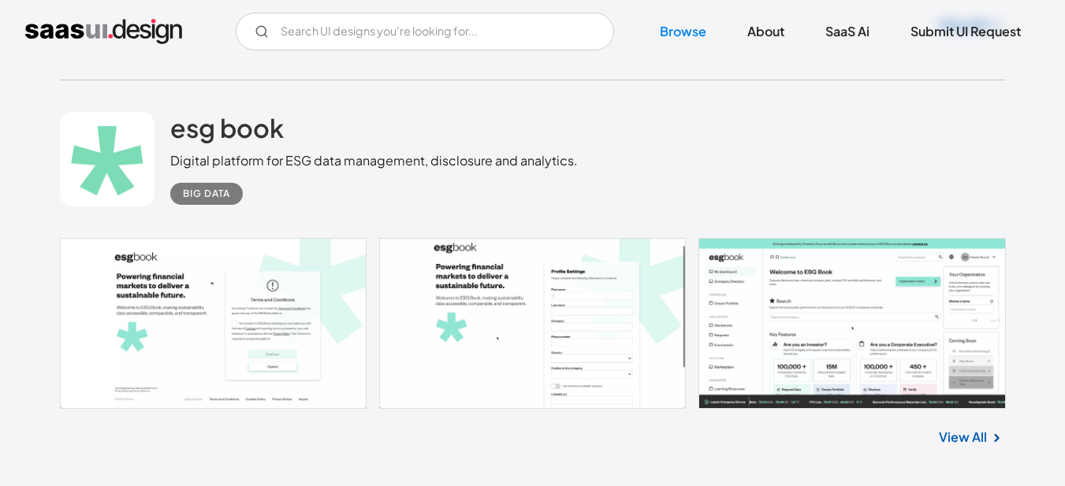
scroll to position [15933, 0]
click at [979, 433] on link "View All" at bounding box center [963, 436] width 48 height 19
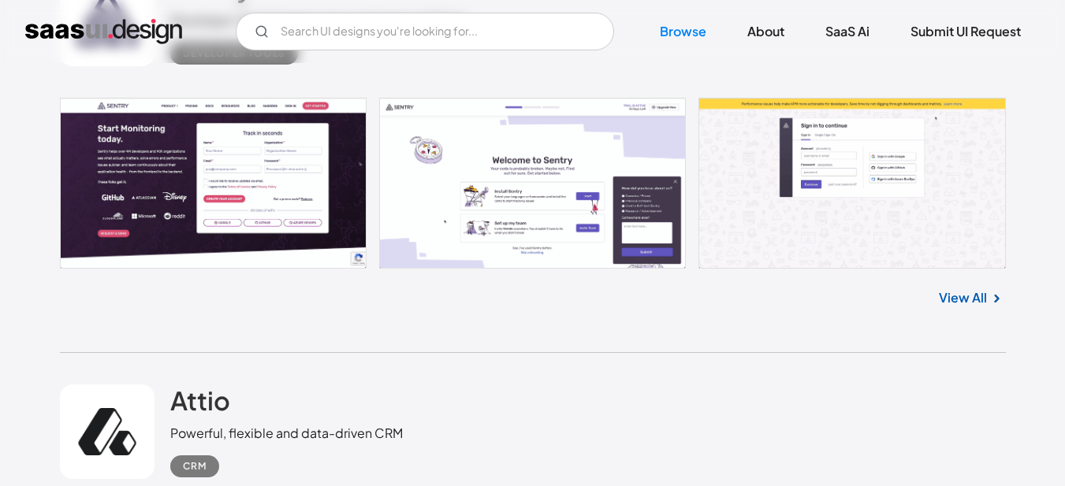
scroll to position [20032, 0]
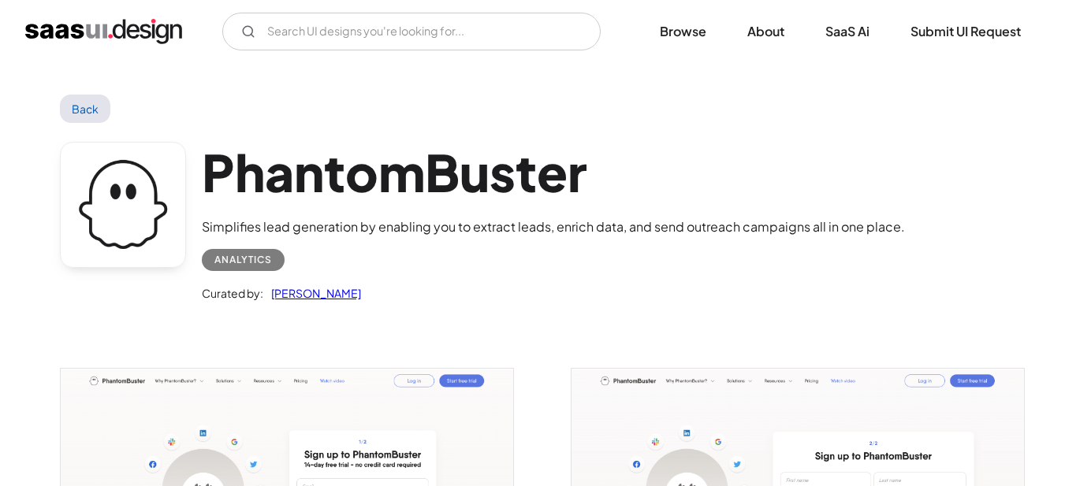
click at [84, 117] on link "Back" at bounding box center [85, 109] width 51 height 28
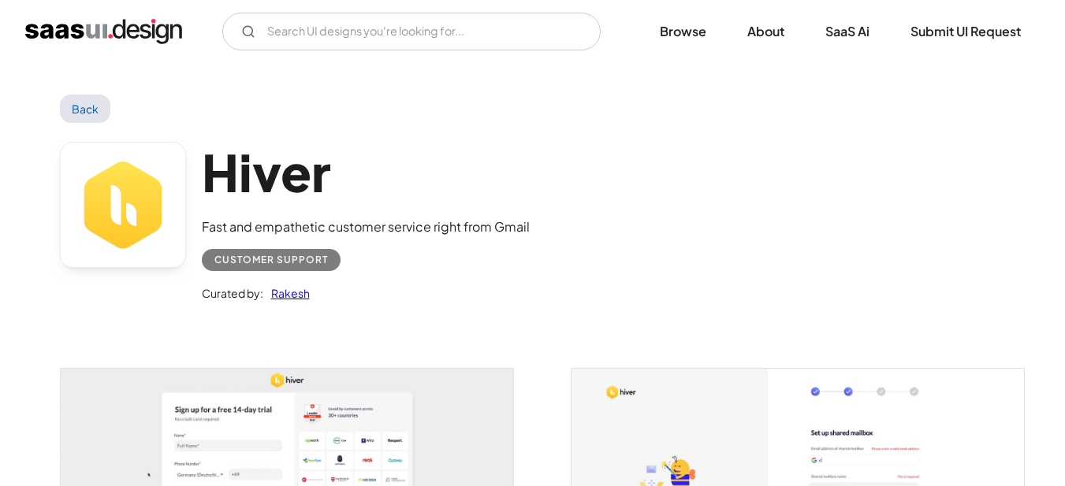
click at [104, 109] on link "Back" at bounding box center [85, 109] width 51 height 28
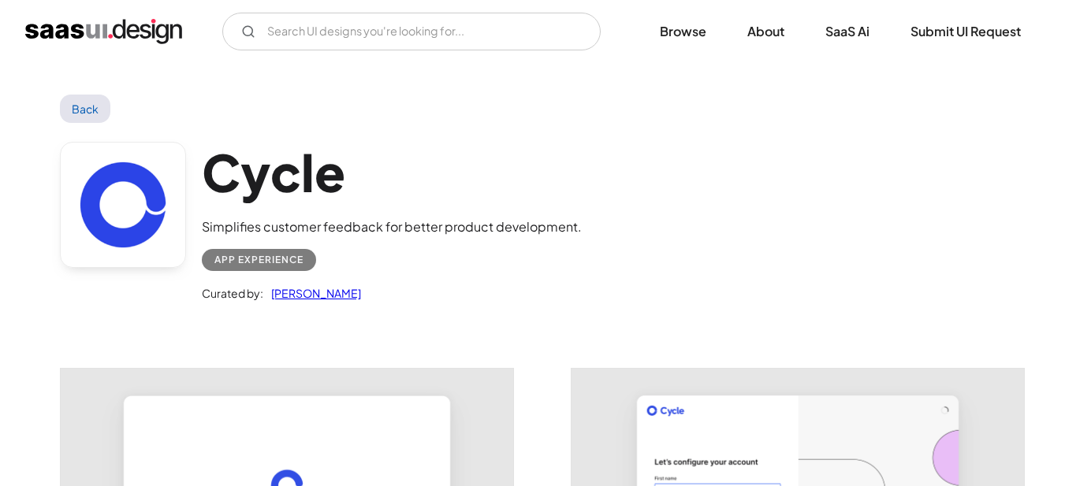
click at [106, 107] on link "Back" at bounding box center [85, 109] width 51 height 28
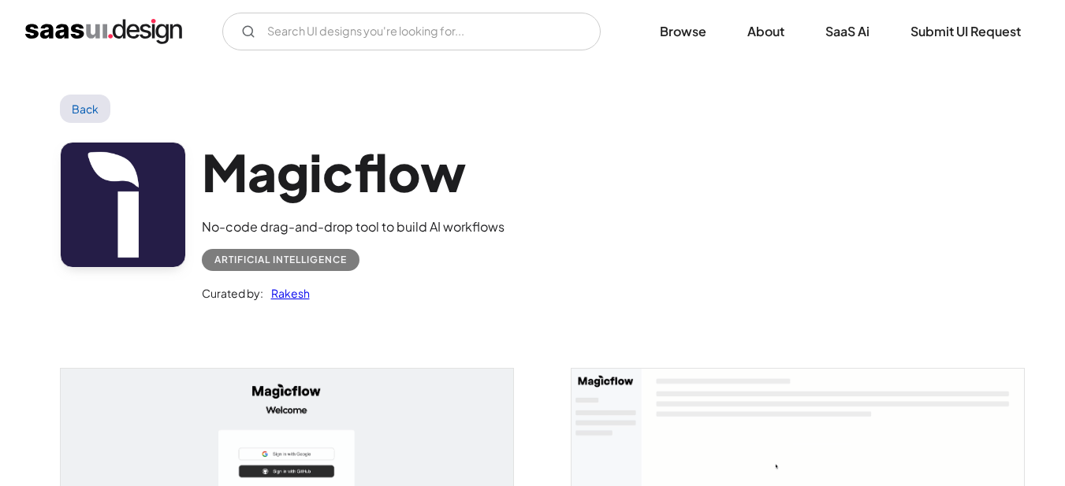
click at [88, 112] on link "Back" at bounding box center [85, 109] width 51 height 28
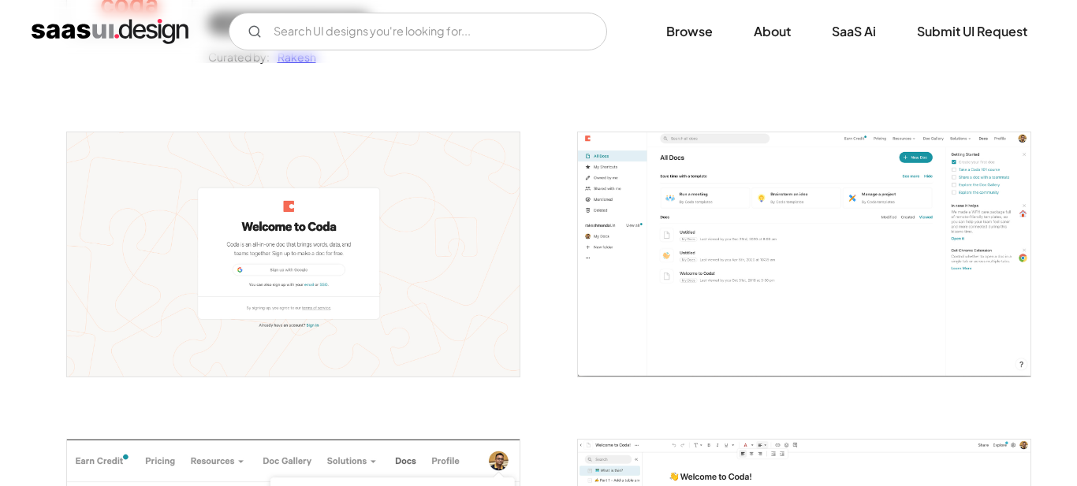
scroll to position [237, 0]
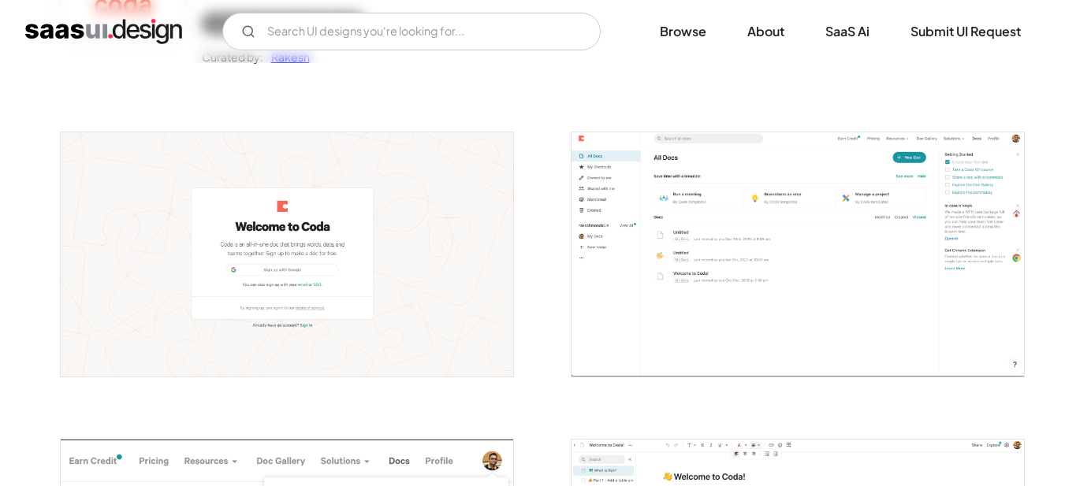
click at [371, 255] on img "open lightbox" at bounding box center [287, 254] width 453 height 244
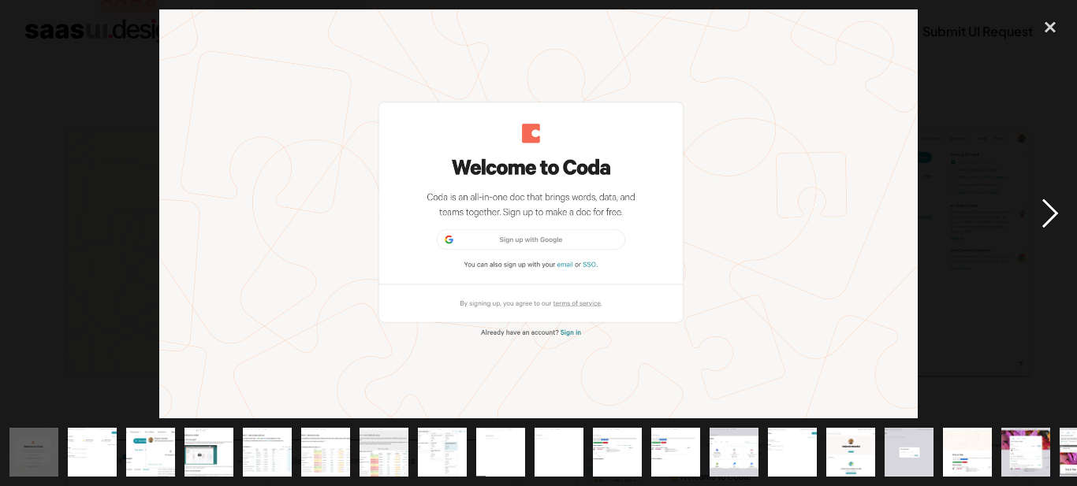
click at [1044, 210] on div "next image" at bounding box center [1050, 213] width 54 height 408
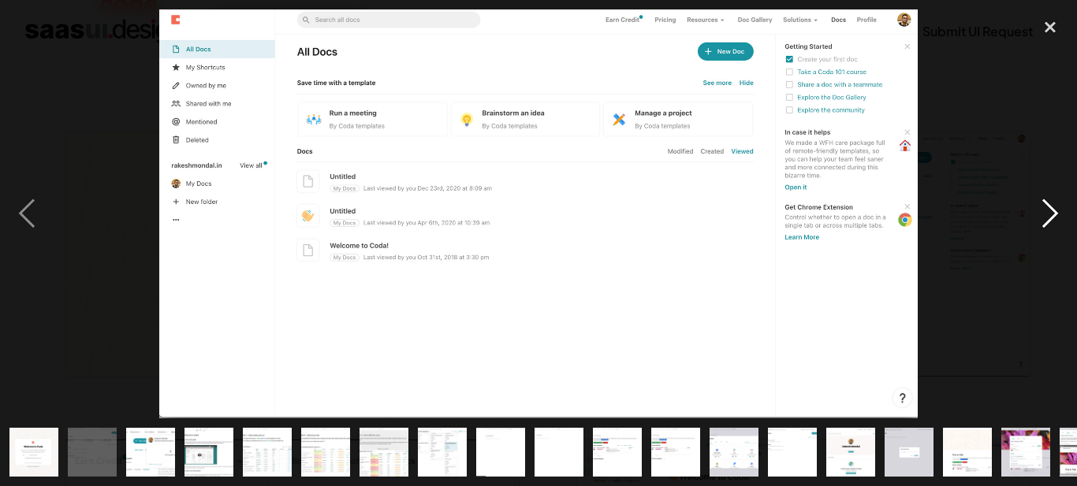
click at [1048, 211] on div "next image" at bounding box center [1050, 213] width 54 height 408
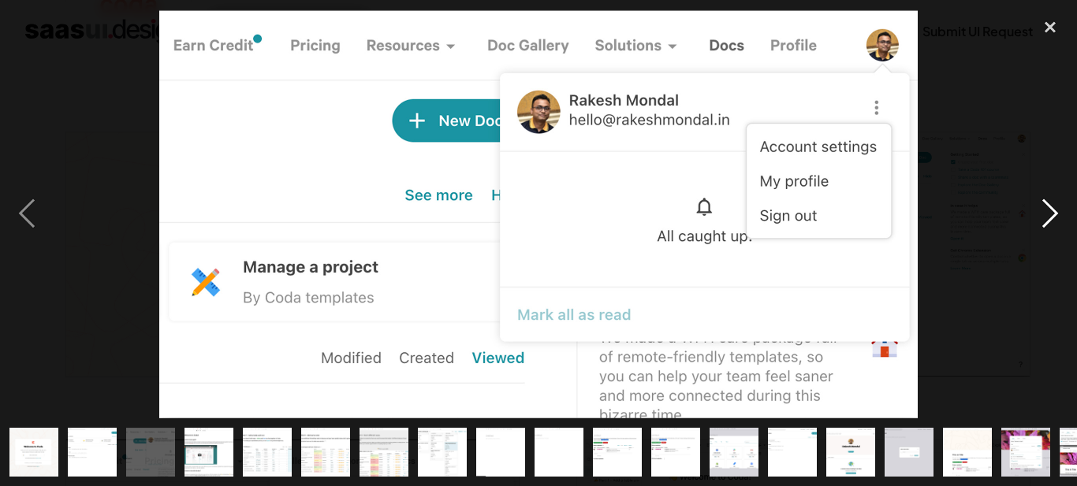
click at [1048, 211] on div "next image" at bounding box center [1050, 213] width 54 height 408
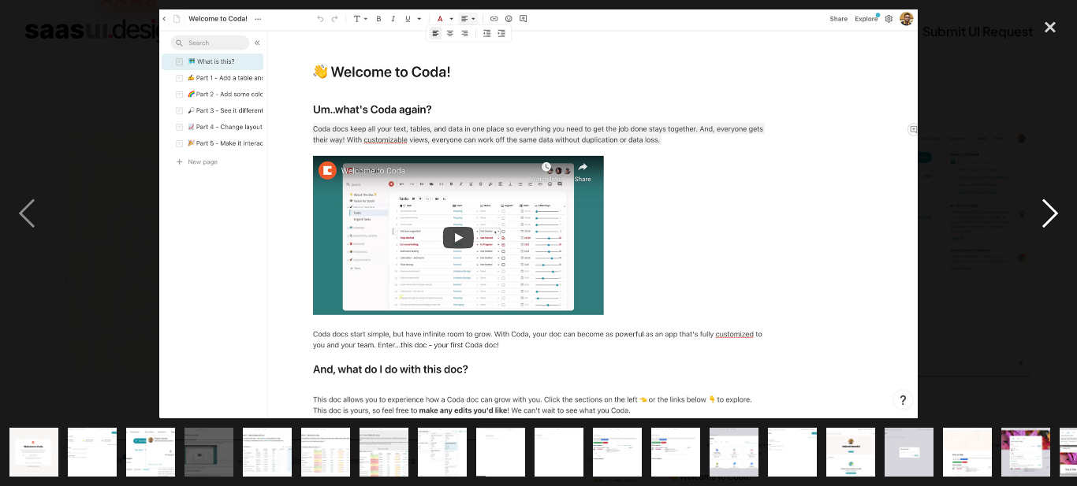
click at [1048, 211] on div "next image" at bounding box center [1050, 213] width 54 height 408
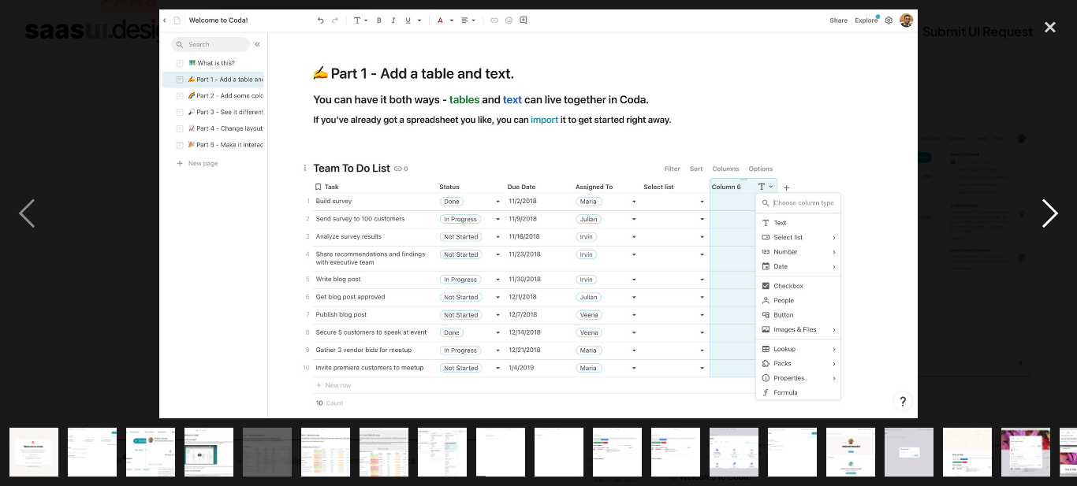
click at [1048, 211] on div "next image" at bounding box center [1050, 213] width 54 height 408
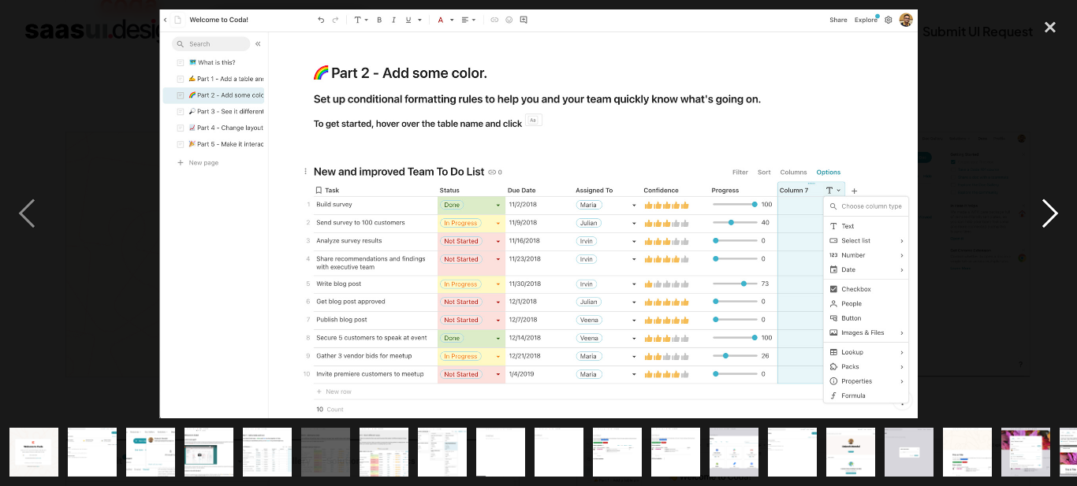
click at [1048, 211] on div "next image" at bounding box center [1050, 213] width 54 height 408
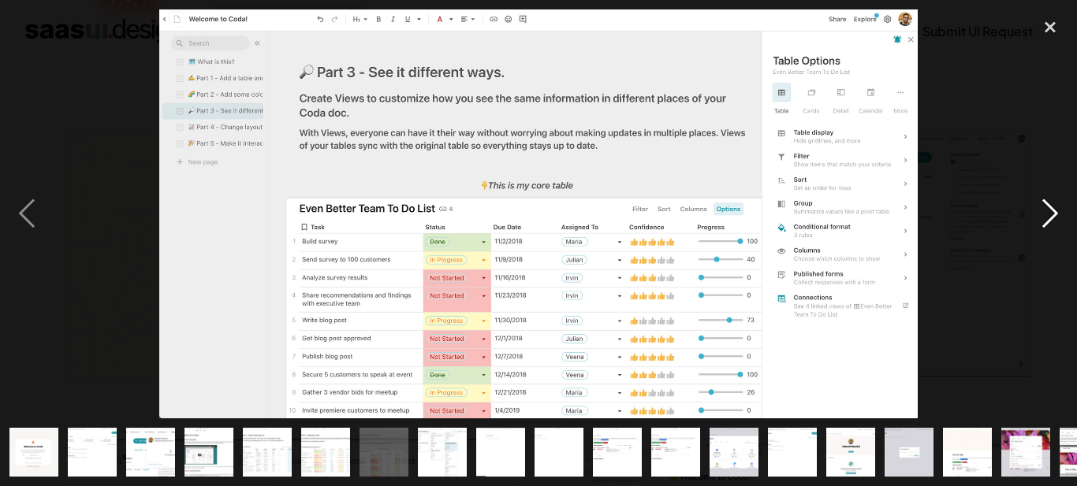
click at [1048, 211] on div "next image" at bounding box center [1050, 213] width 54 height 408
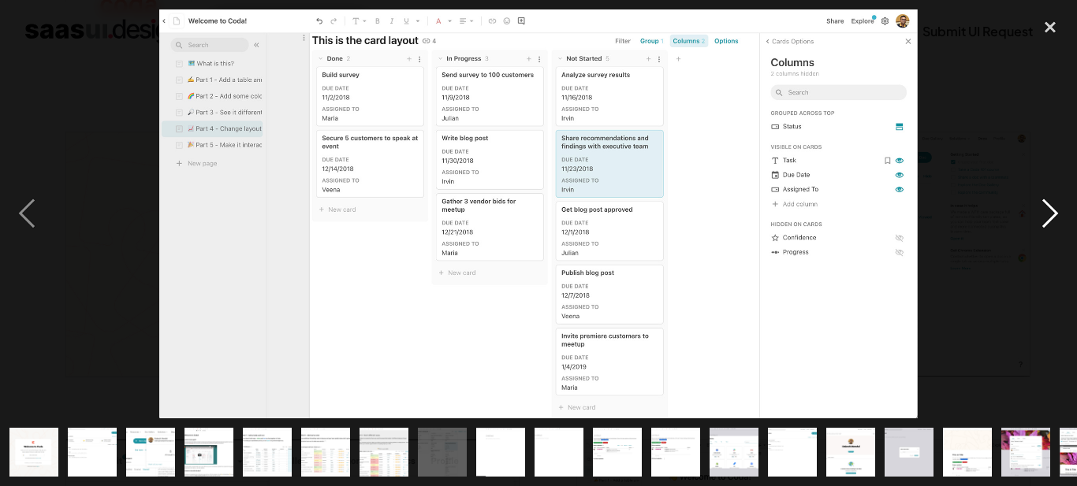
click at [1048, 211] on div "next image" at bounding box center [1050, 213] width 54 height 408
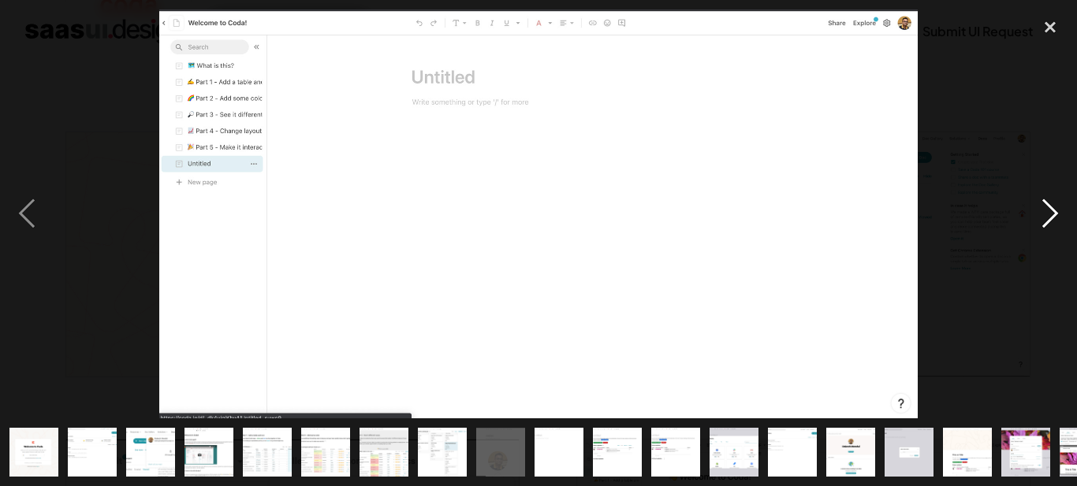
click at [1048, 211] on div "next image" at bounding box center [1050, 213] width 54 height 408
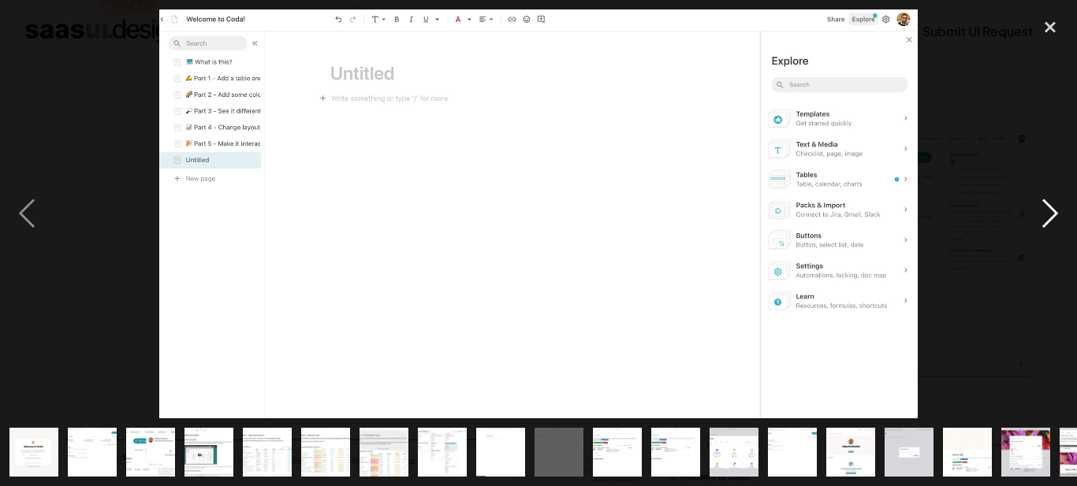
click at [1048, 211] on div "next image" at bounding box center [1050, 213] width 54 height 408
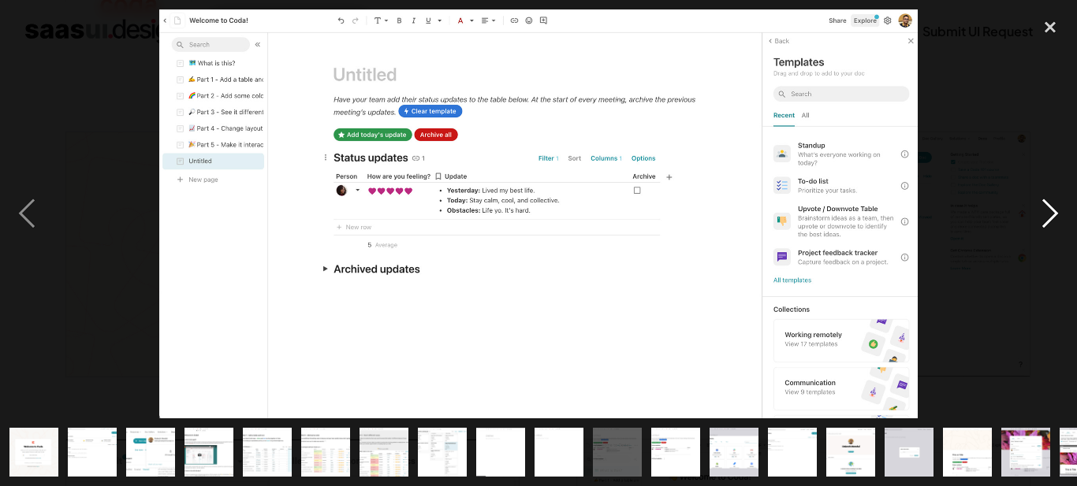
click at [1048, 211] on div "next image" at bounding box center [1050, 213] width 54 height 408
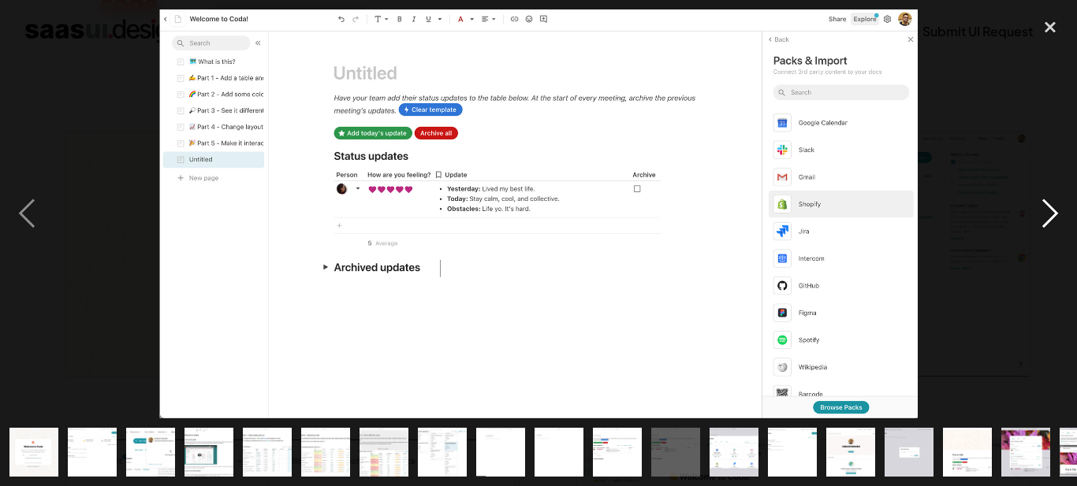
click at [1048, 211] on div "next image" at bounding box center [1050, 213] width 54 height 408
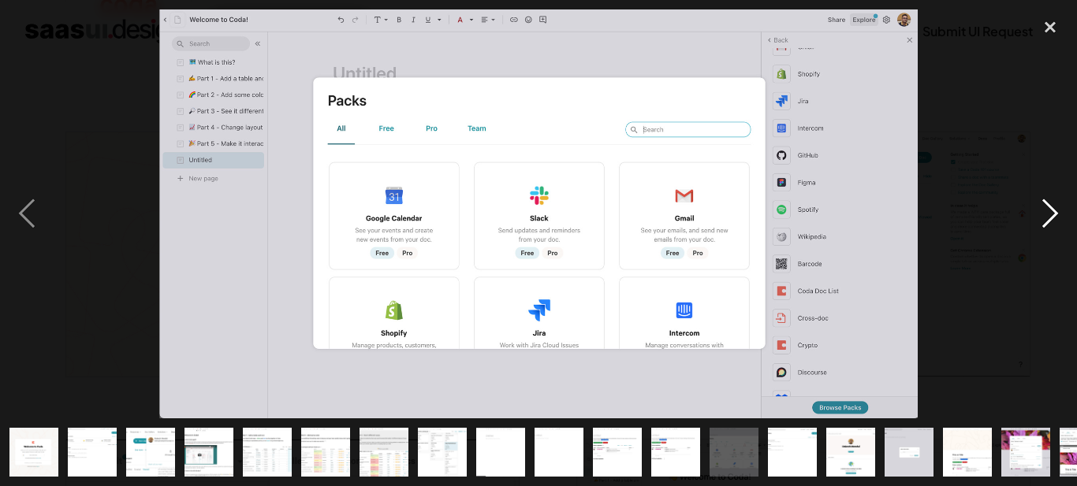
click at [1048, 211] on div "next image" at bounding box center [1050, 213] width 54 height 408
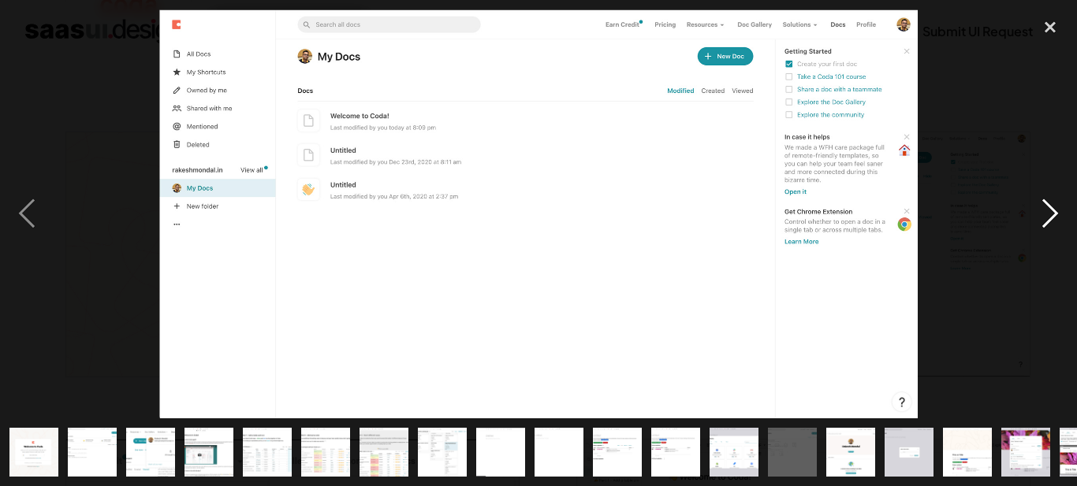
click at [1048, 211] on div "next image" at bounding box center [1050, 213] width 54 height 408
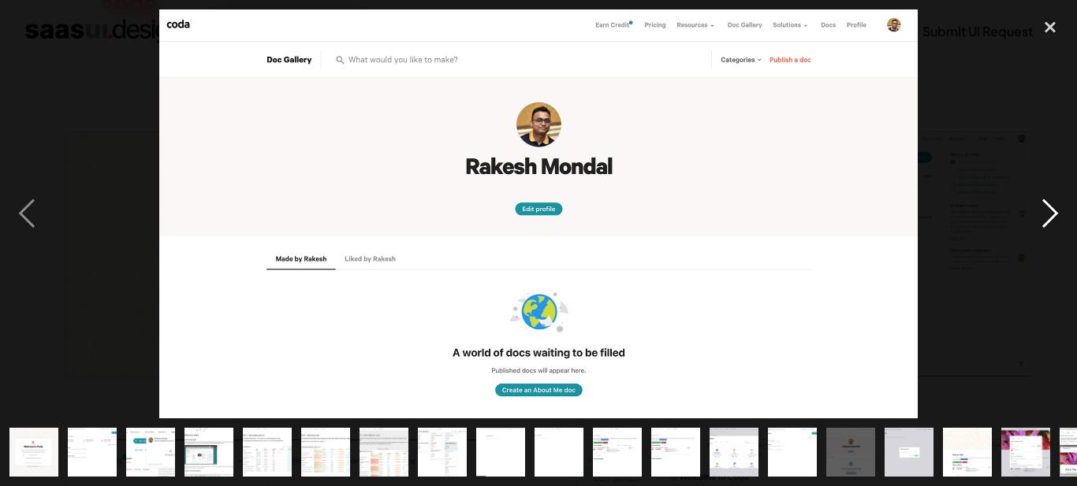
click at [1048, 211] on div "next image" at bounding box center [1050, 213] width 54 height 408
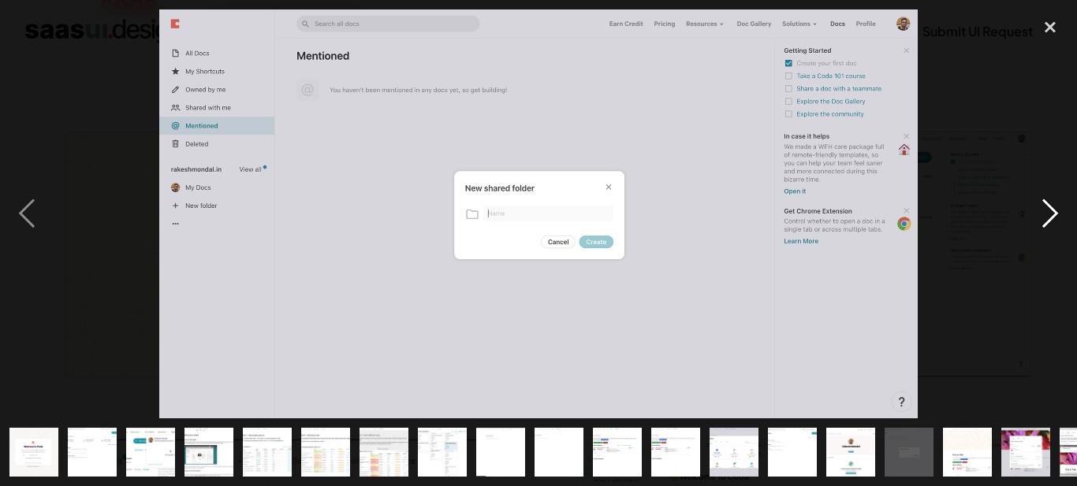
click at [1048, 211] on div "next image" at bounding box center [1050, 213] width 54 height 408
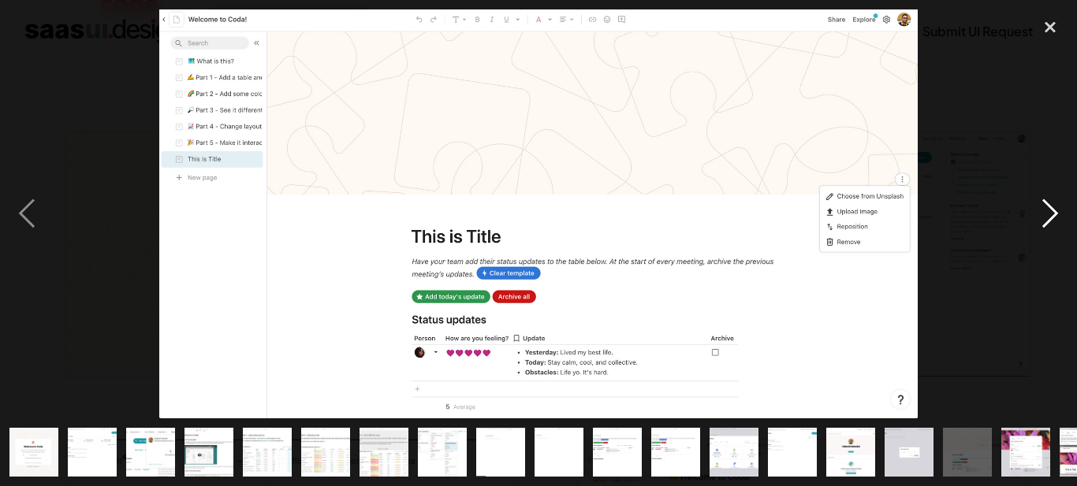
click at [1048, 211] on div "next image" at bounding box center [1050, 213] width 54 height 408
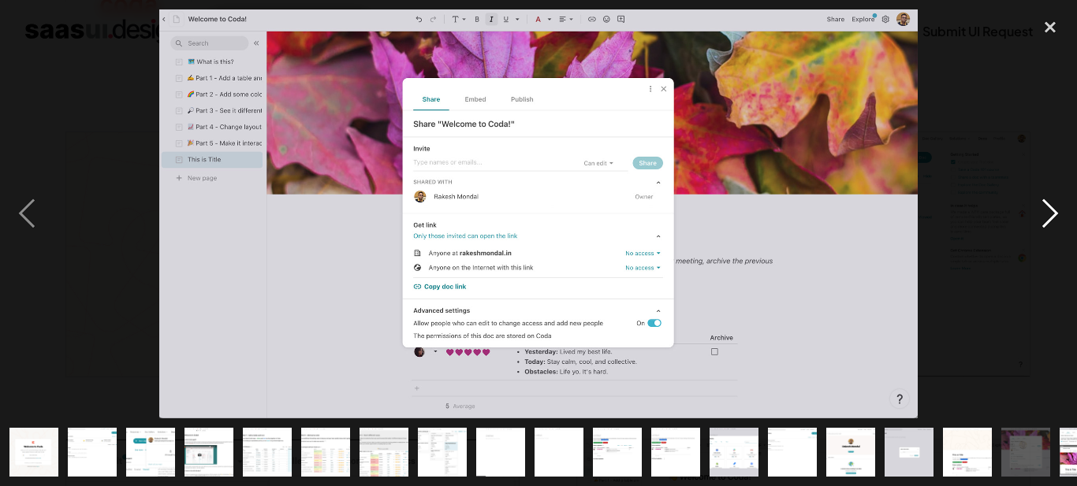
click at [1048, 211] on div "next image" at bounding box center [1050, 213] width 54 height 408
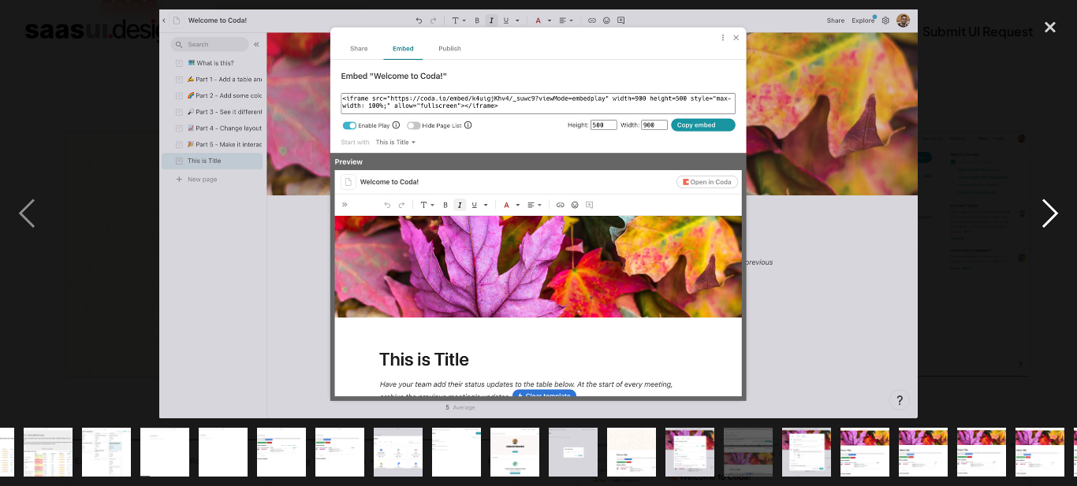
scroll to position [0, 391]
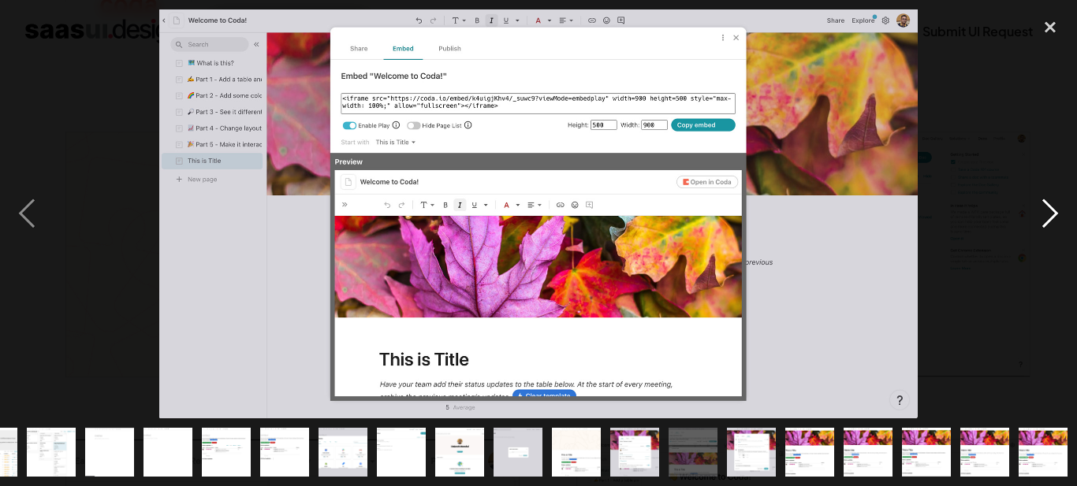
click at [1048, 211] on div "next image" at bounding box center [1050, 213] width 54 height 408
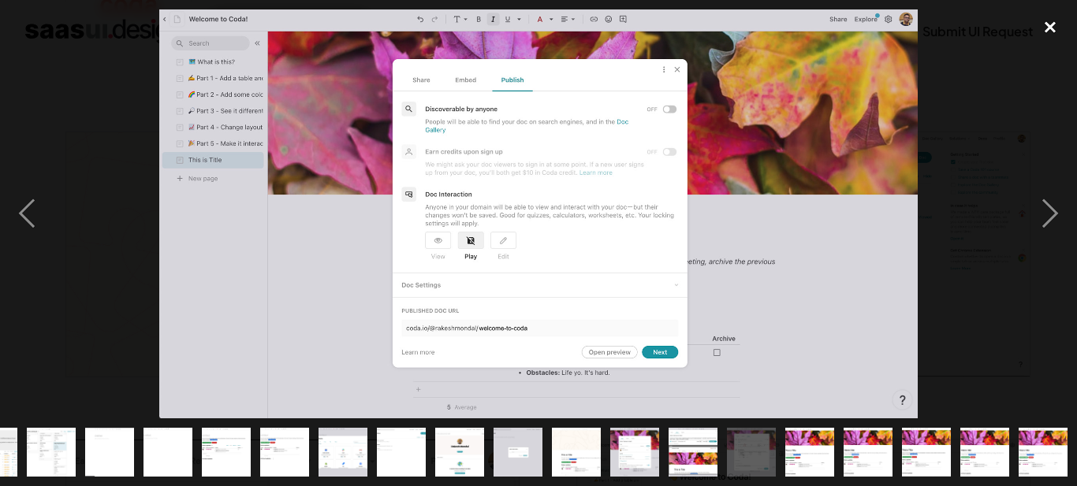
click at [1053, 24] on div "close lightbox" at bounding box center [1050, 26] width 54 height 35
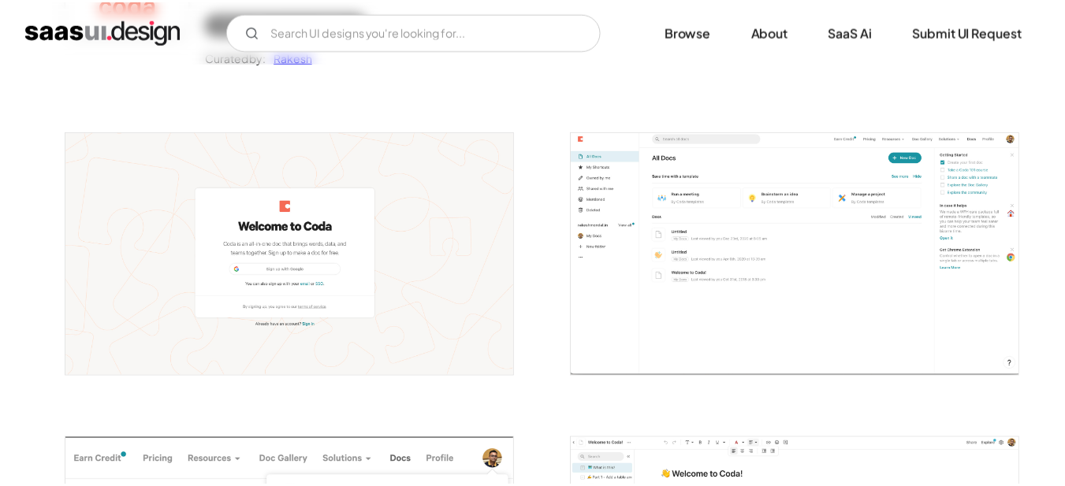
scroll to position [0, 0]
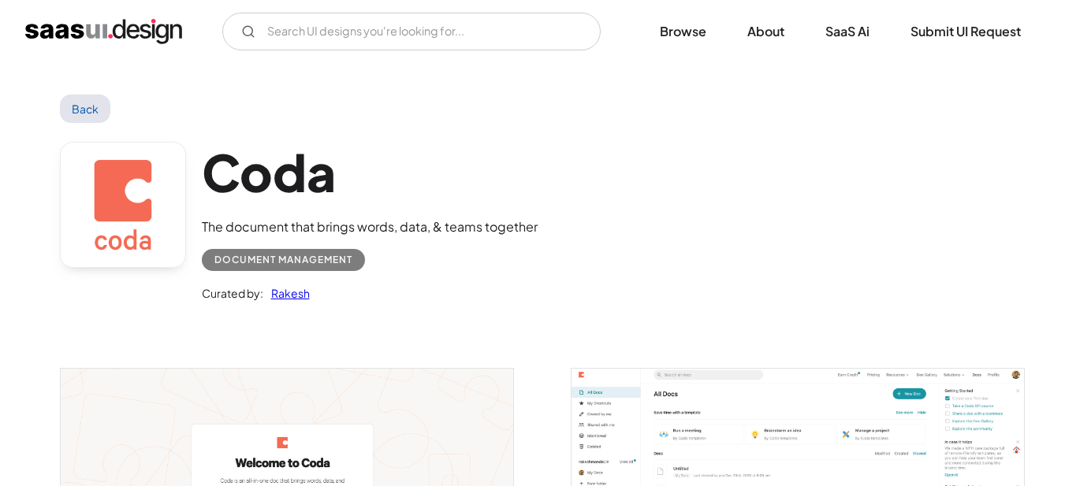
click at [83, 107] on link "Back" at bounding box center [85, 109] width 51 height 28
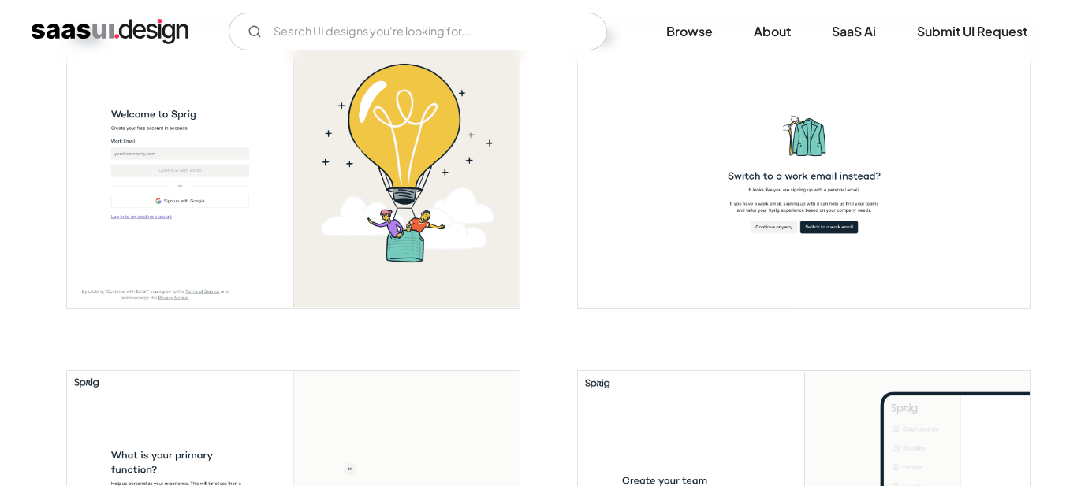
scroll to position [315, 0]
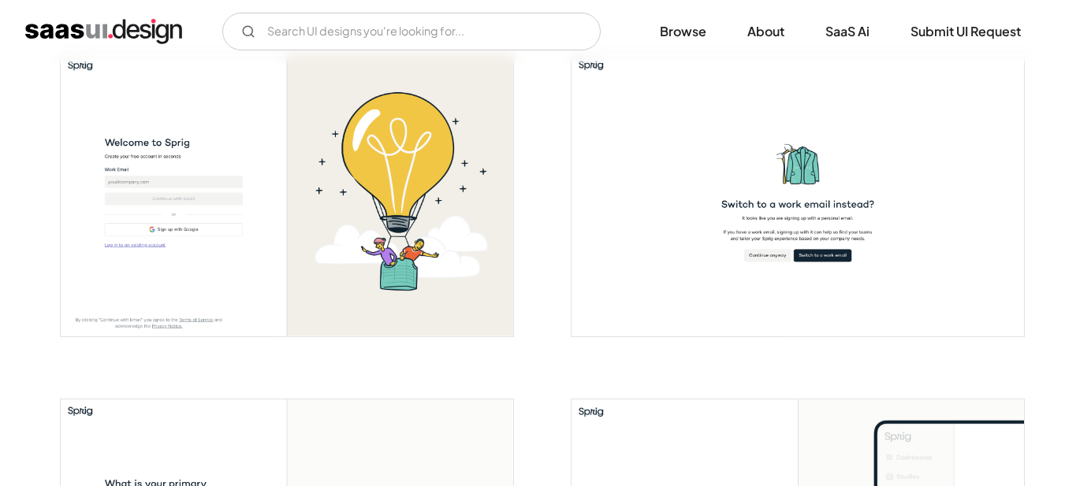
click at [404, 254] on img "open lightbox" at bounding box center [287, 195] width 453 height 283
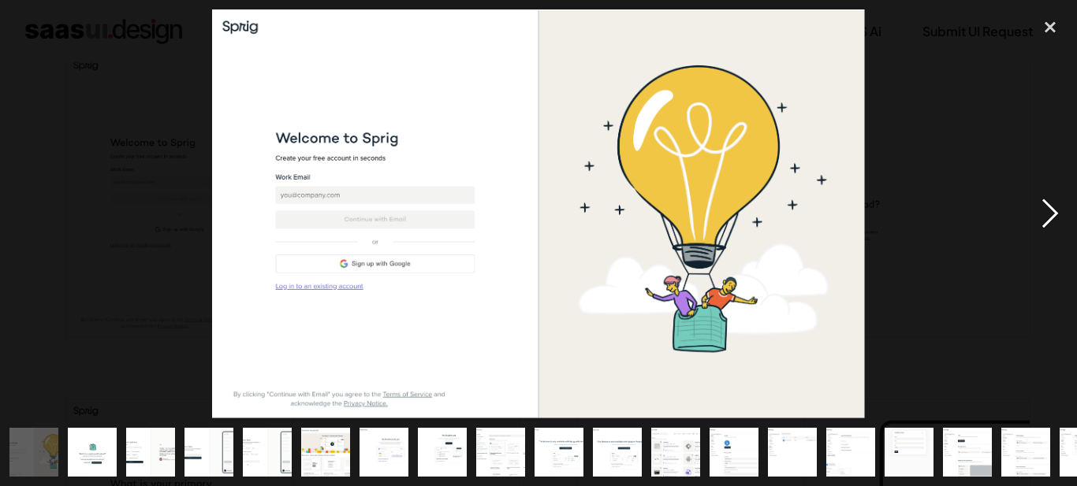
click at [1041, 211] on div "next image" at bounding box center [1050, 213] width 54 height 408
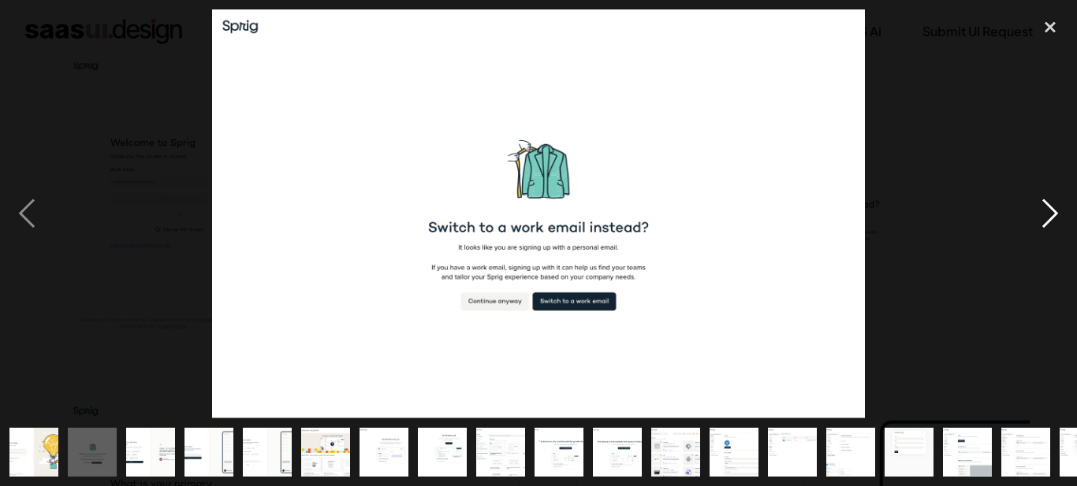
click at [1043, 211] on div "next image" at bounding box center [1050, 213] width 54 height 408
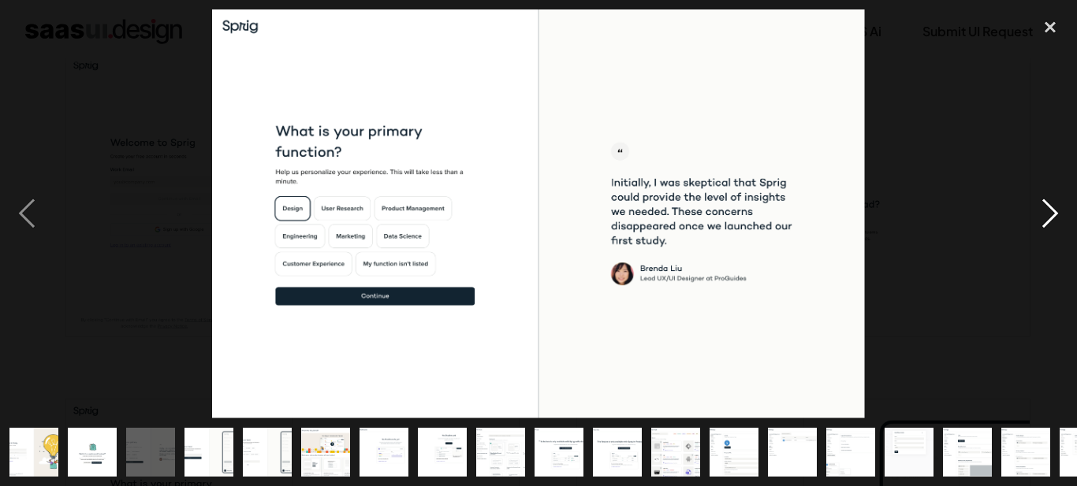
click at [1043, 211] on div "next image" at bounding box center [1050, 213] width 54 height 408
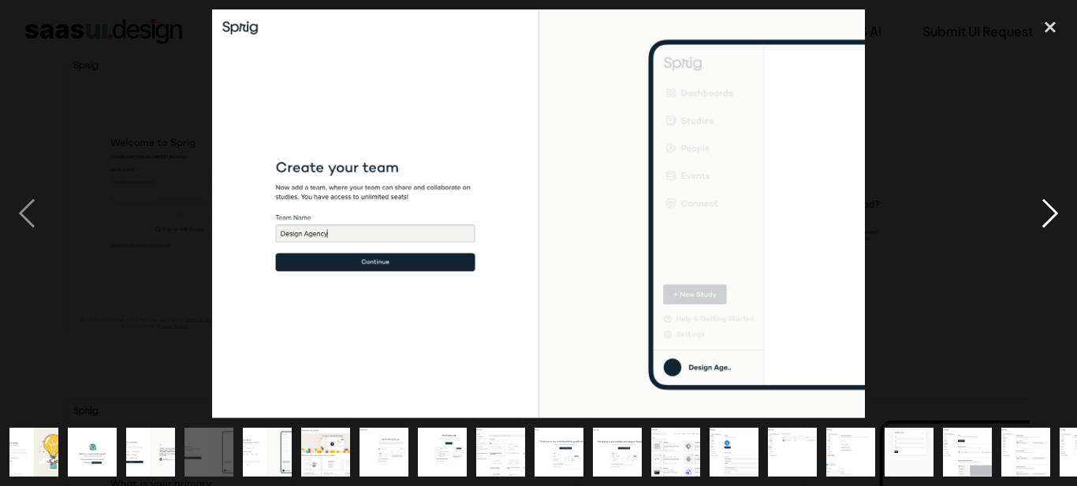
click at [1043, 211] on div "next image" at bounding box center [1050, 213] width 54 height 408
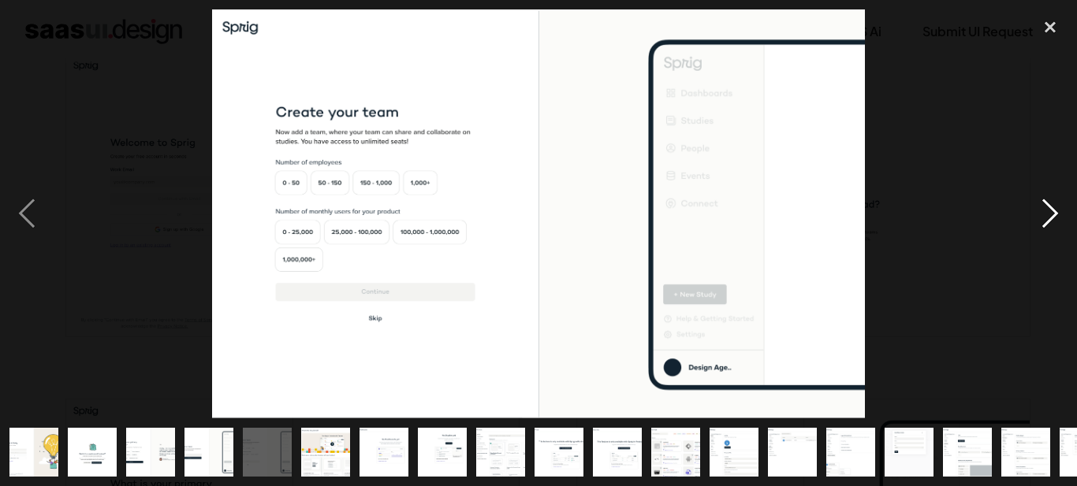
click at [1043, 211] on div "next image" at bounding box center [1050, 213] width 54 height 408
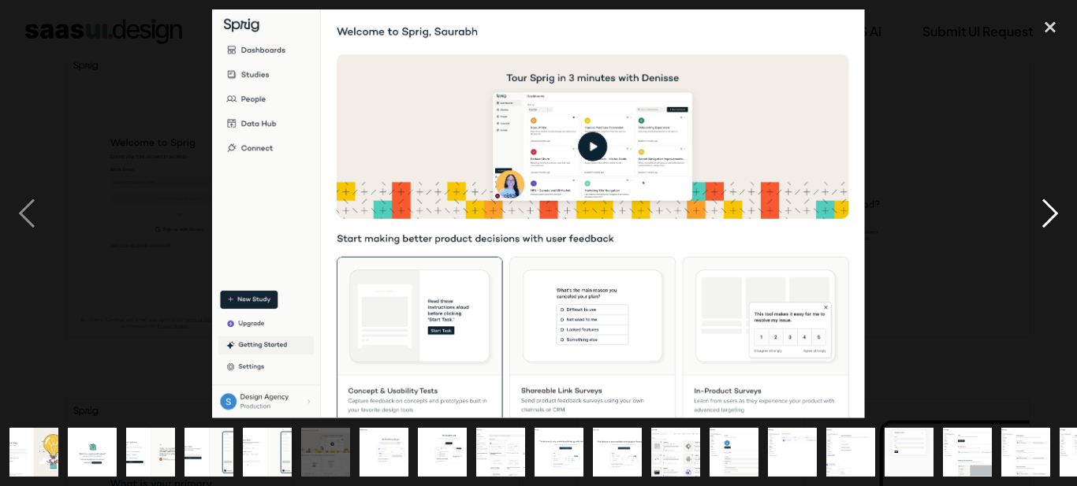
click at [1043, 211] on div "next image" at bounding box center [1050, 213] width 54 height 408
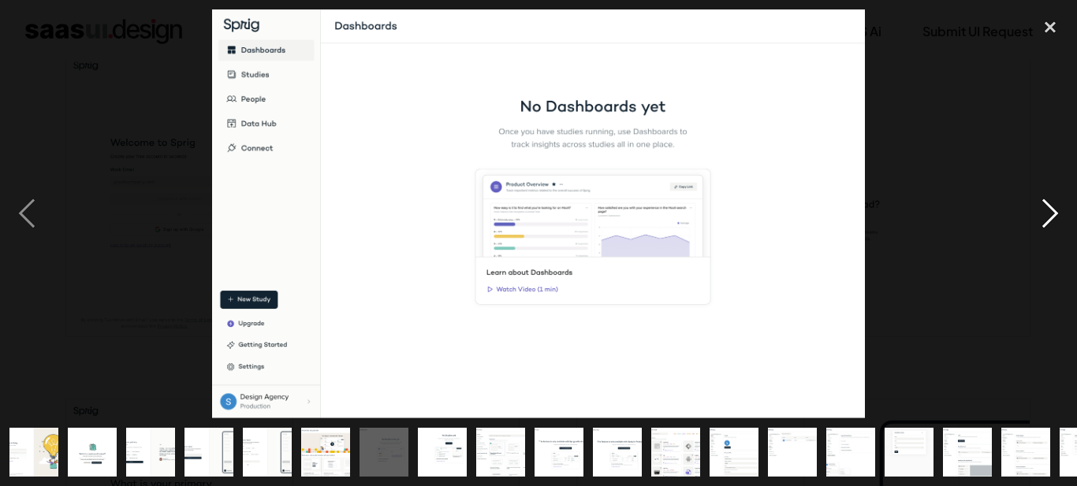
click at [1043, 211] on div "next image" at bounding box center [1050, 213] width 54 height 408
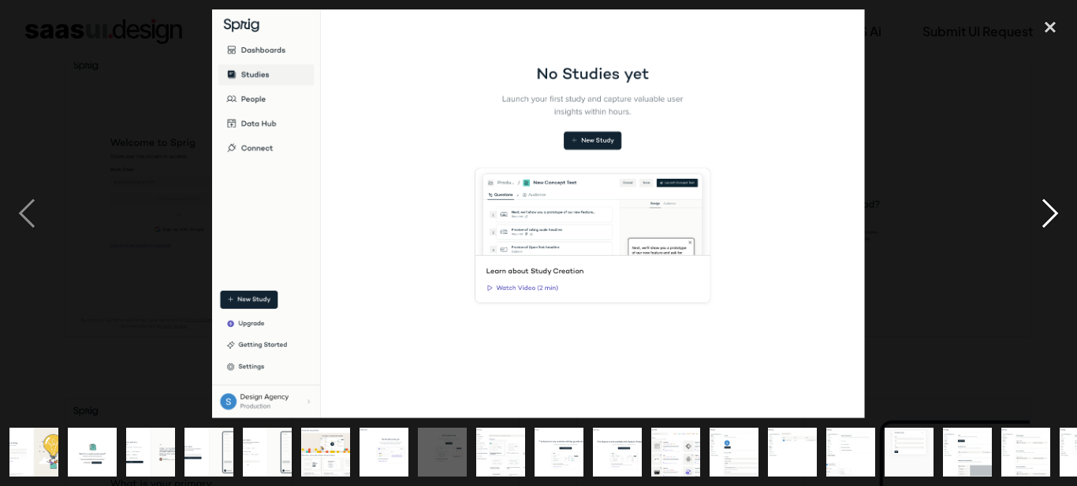
click at [1043, 211] on div "next image" at bounding box center [1050, 213] width 54 height 408
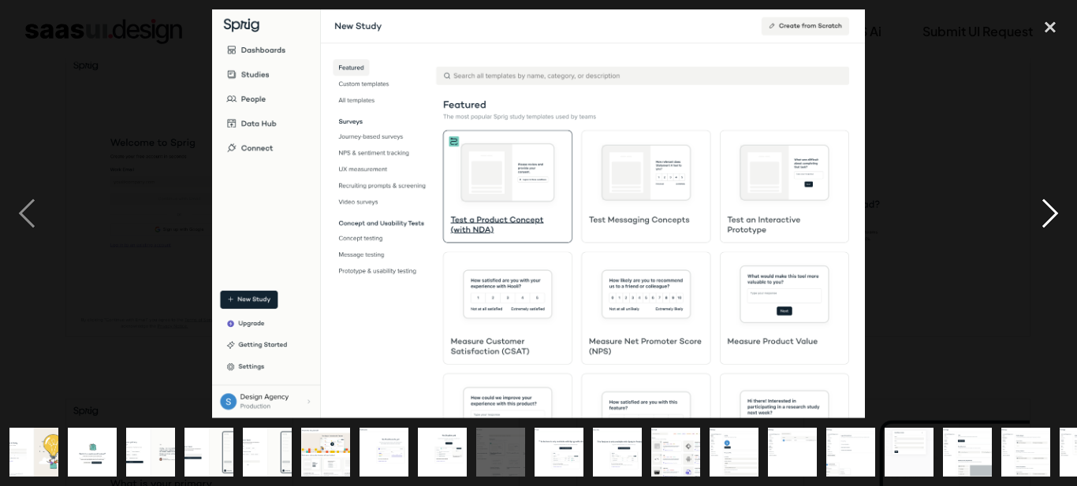
click at [1043, 211] on div "next image" at bounding box center [1050, 213] width 54 height 408
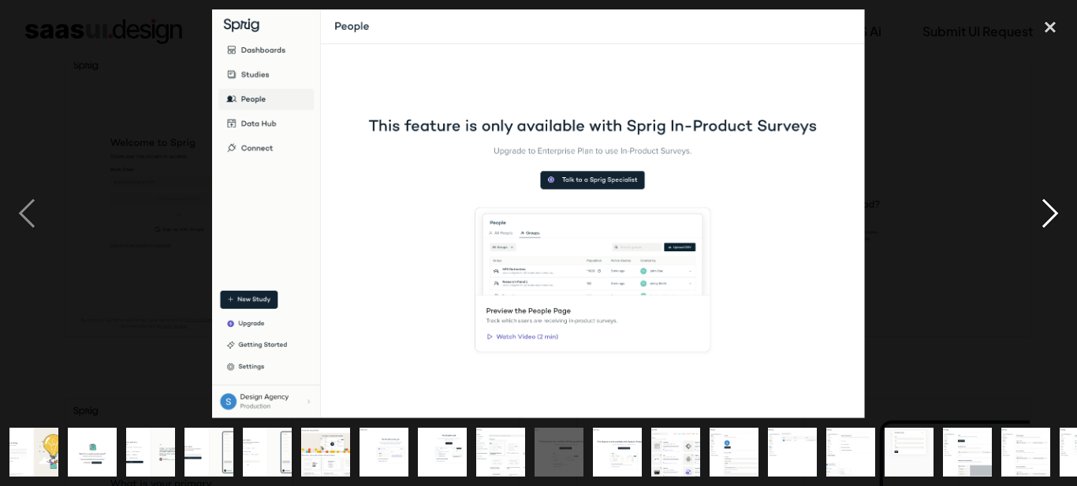
click at [1043, 211] on div "next image" at bounding box center [1050, 213] width 54 height 408
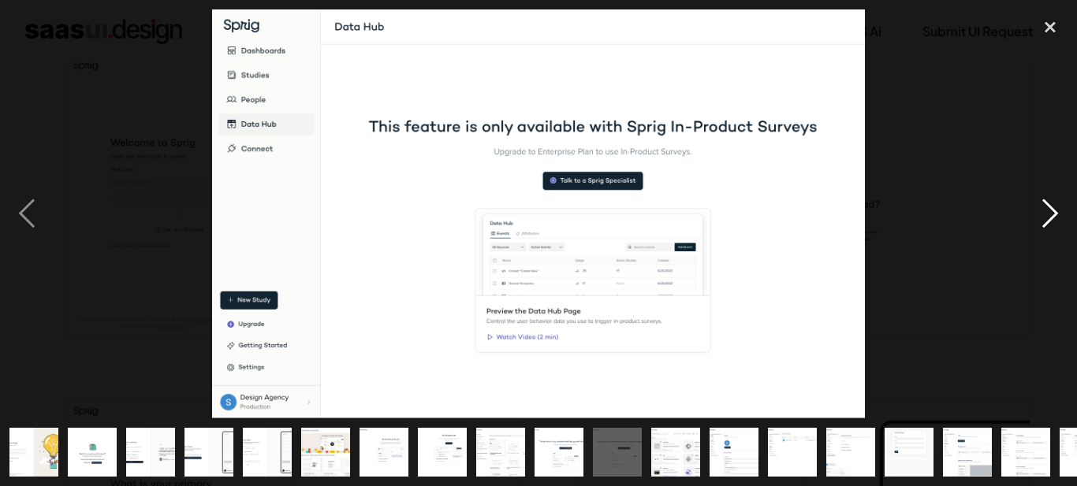
click at [1043, 211] on div "next image" at bounding box center [1050, 213] width 54 height 408
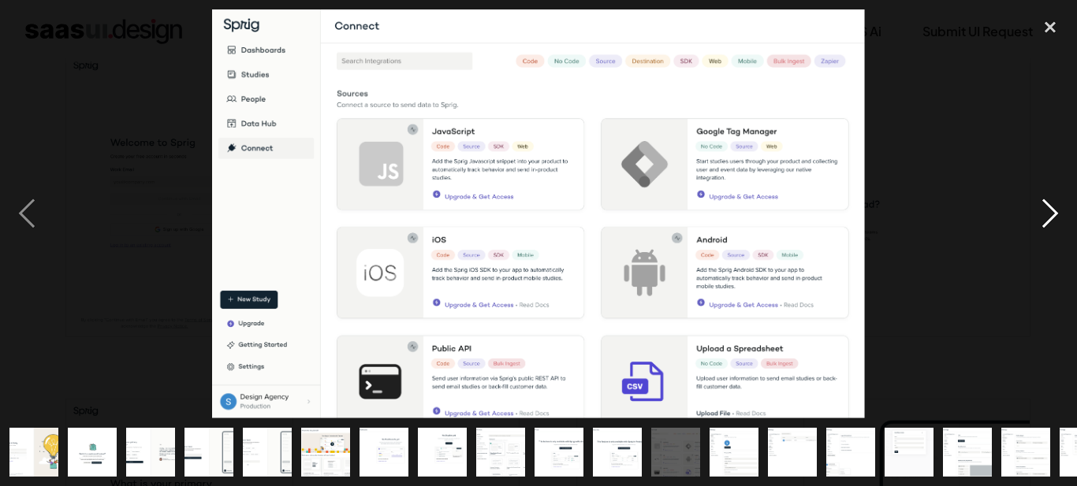
click at [1053, 210] on div "next image" at bounding box center [1050, 213] width 54 height 408
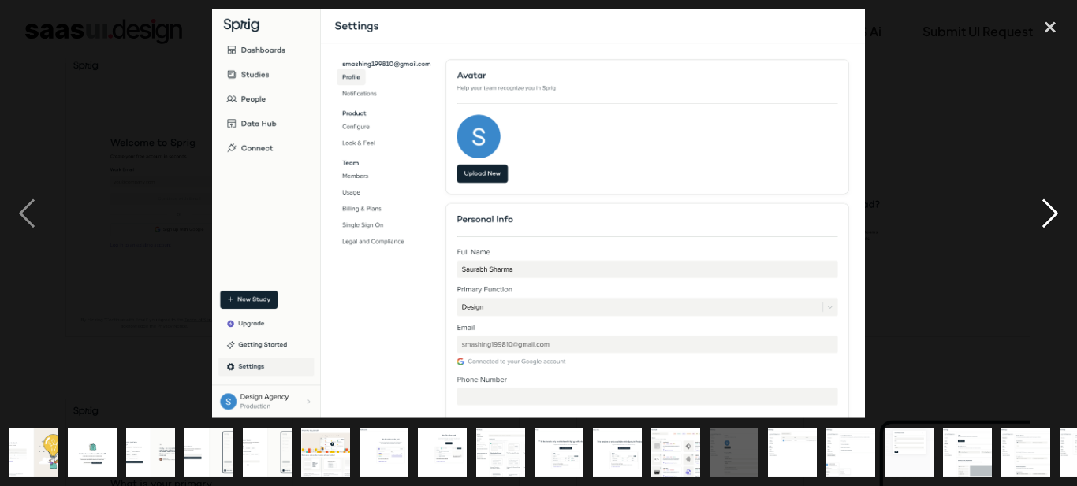
click at [1053, 210] on div "next image" at bounding box center [1050, 213] width 54 height 408
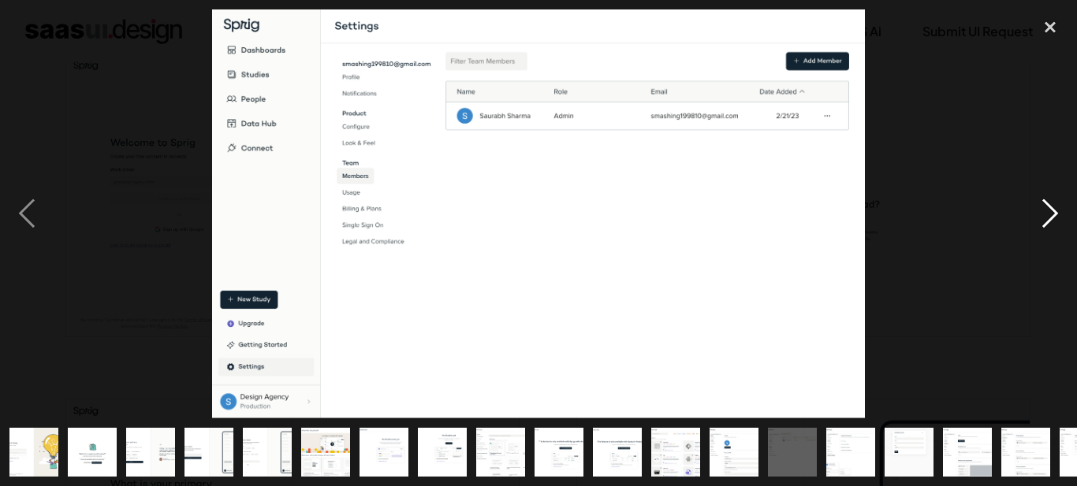
click at [1053, 210] on div "next image" at bounding box center [1050, 213] width 54 height 408
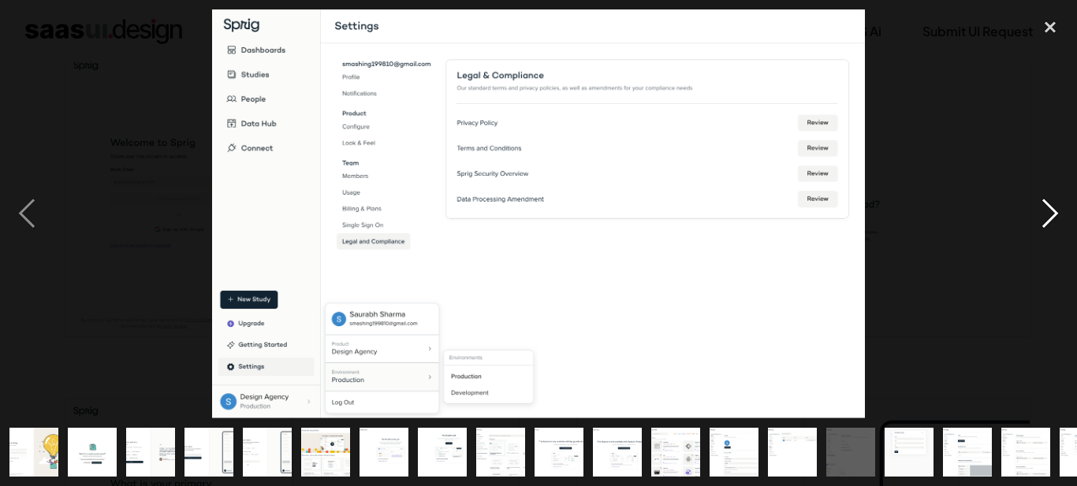
click at [1053, 210] on div "next image" at bounding box center [1050, 213] width 54 height 408
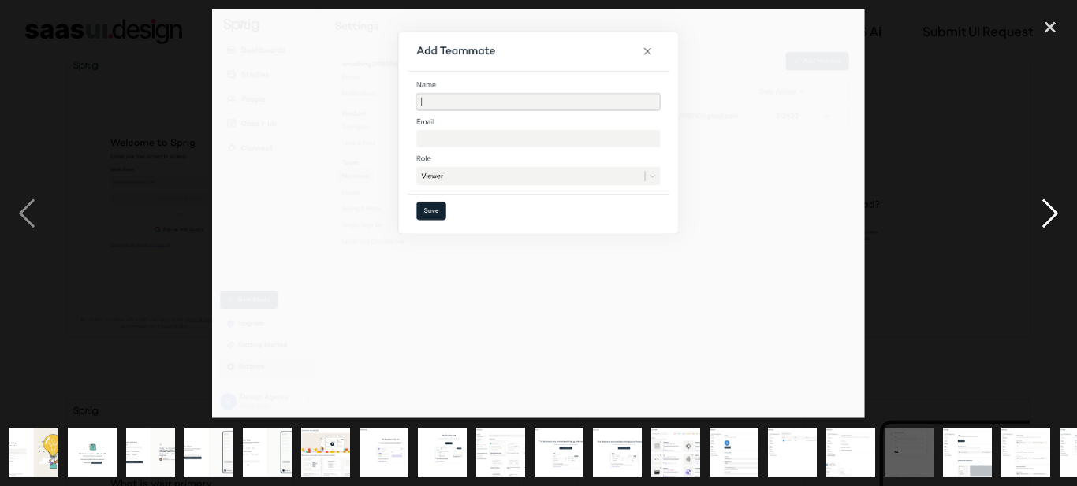
click at [1053, 210] on div "next image" at bounding box center [1050, 213] width 54 height 408
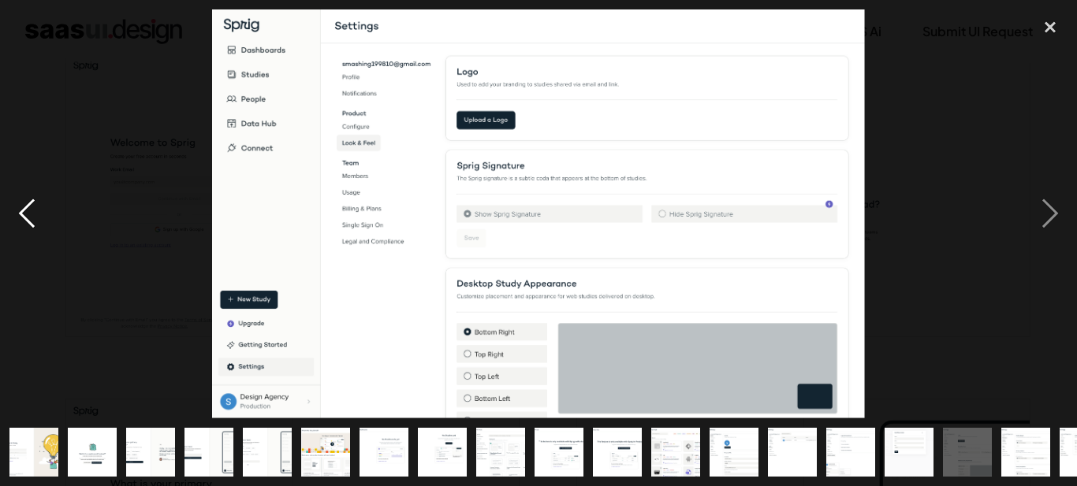
click at [35, 211] on div "previous image" at bounding box center [27, 213] width 54 height 408
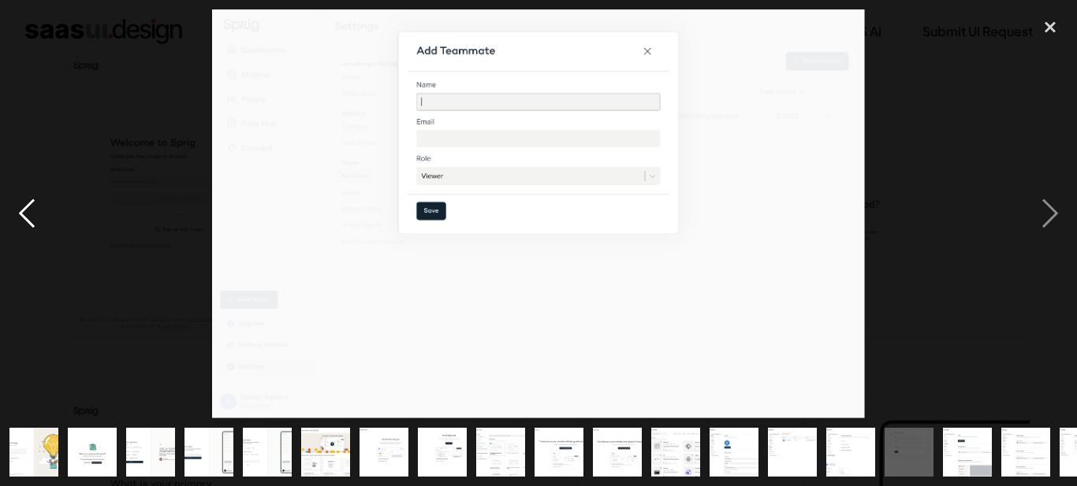
click at [35, 211] on div "previous image" at bounding box center [27, 213] width 54 height 408
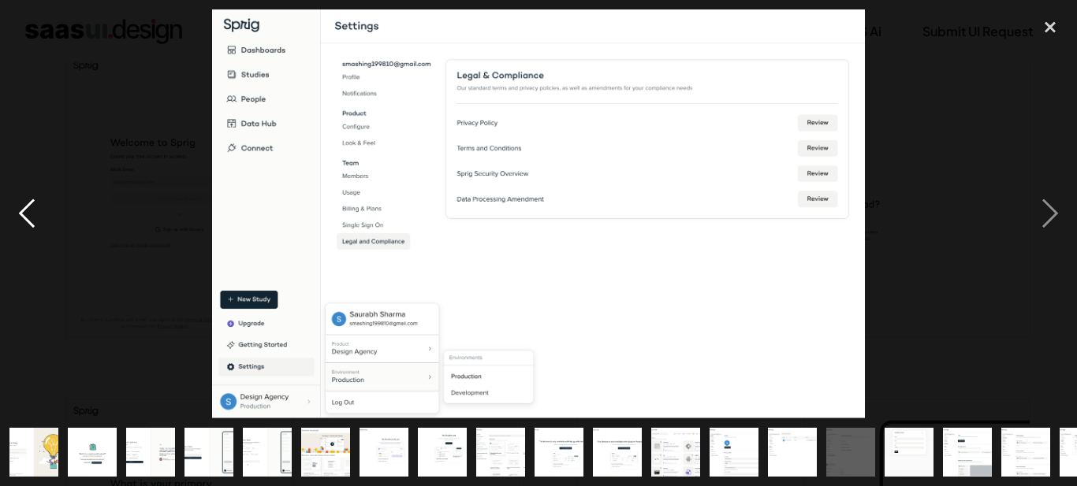
click at [35, 211] on div "previous image" at bounding box center [27, 213] width 54 height 408
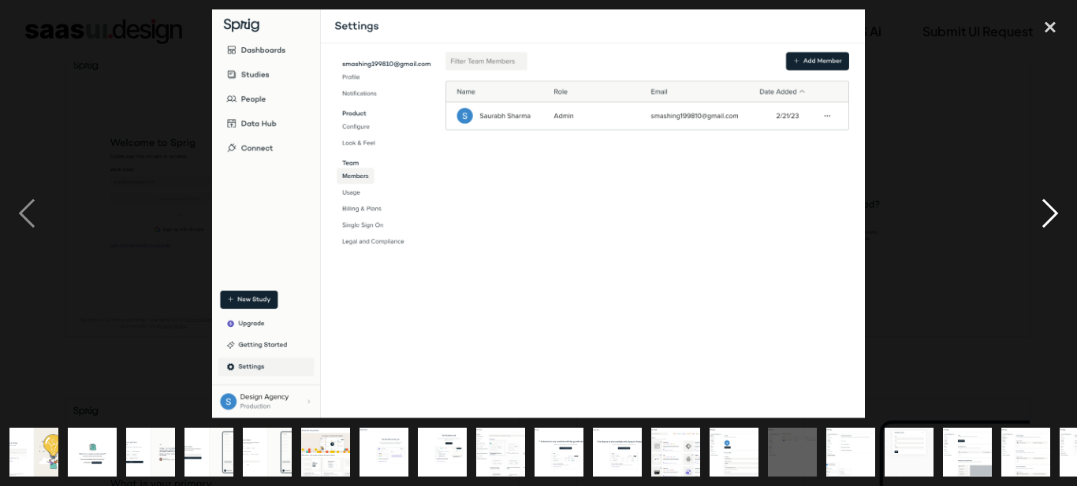
click at [1054, 211] on div "next image" at bounding box center [1050, 213] width 54 height 408
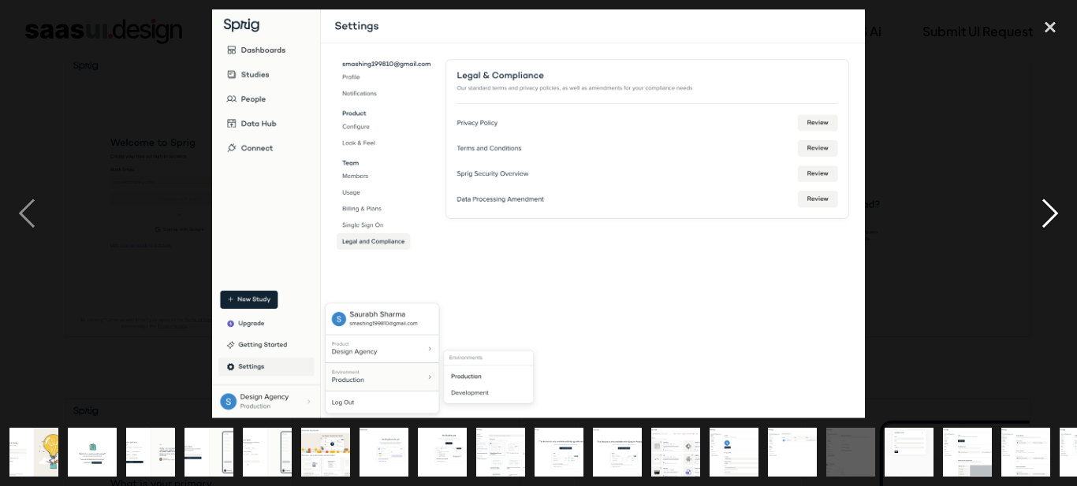
click at [1054, 211] on div "next image" at bounding box center [1050, 213] width 54 height 408
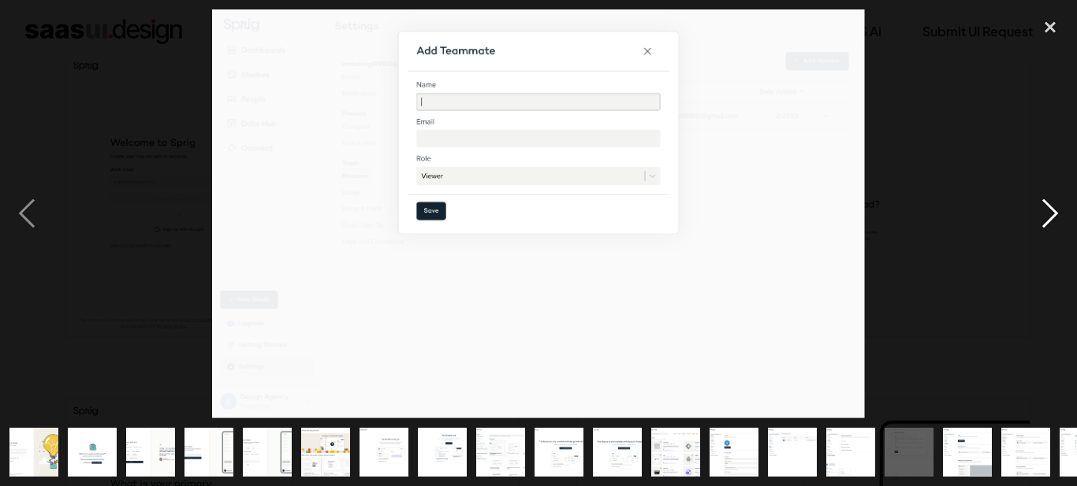
click at [1054, 211] on div "next image" at bounding box center [1050, 213] width 54 height 408
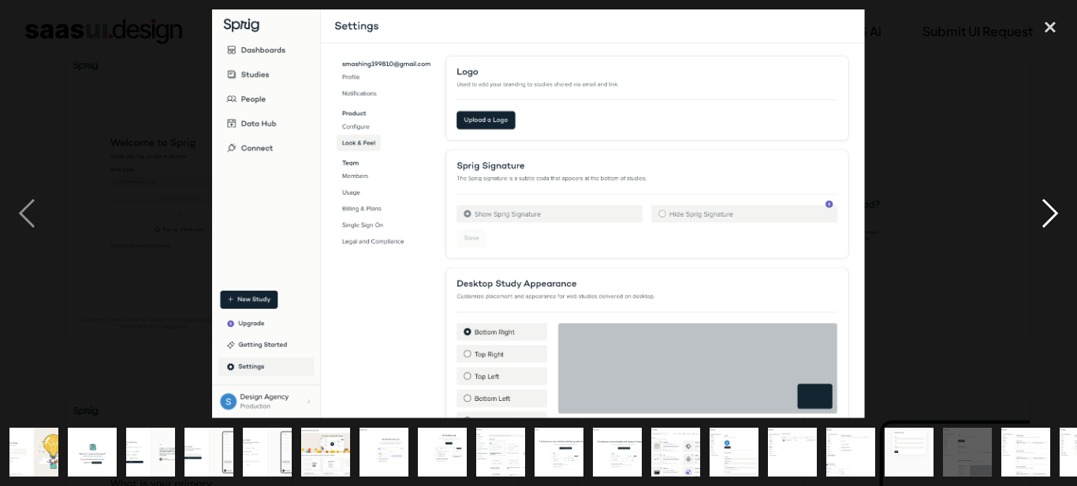
click at [1054, 211] on div "next image" at bounding box center [1050, 213] width 54 height 408
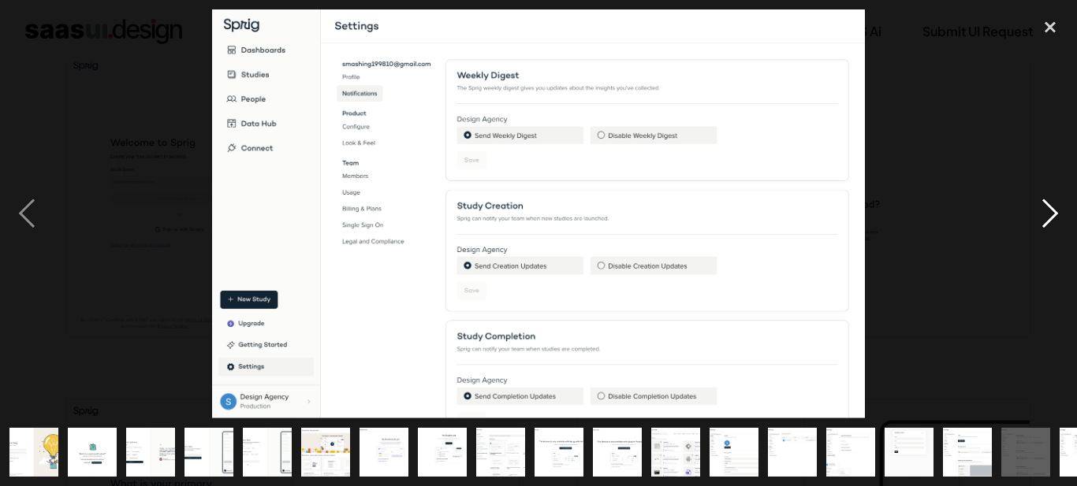
click at [1054, 211] on div "next image" at bounding box center [1050, 213] width 54 height 408
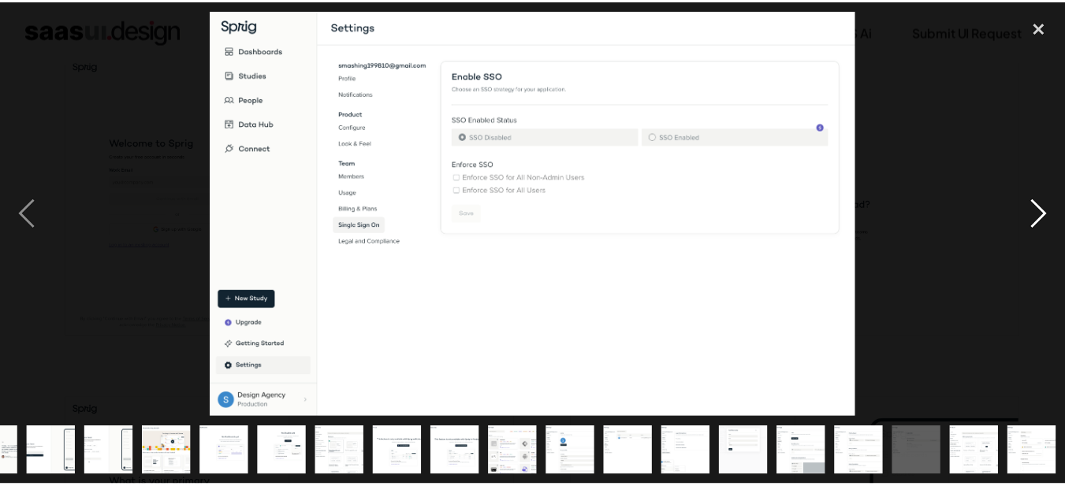
scroll to position [0, 158]
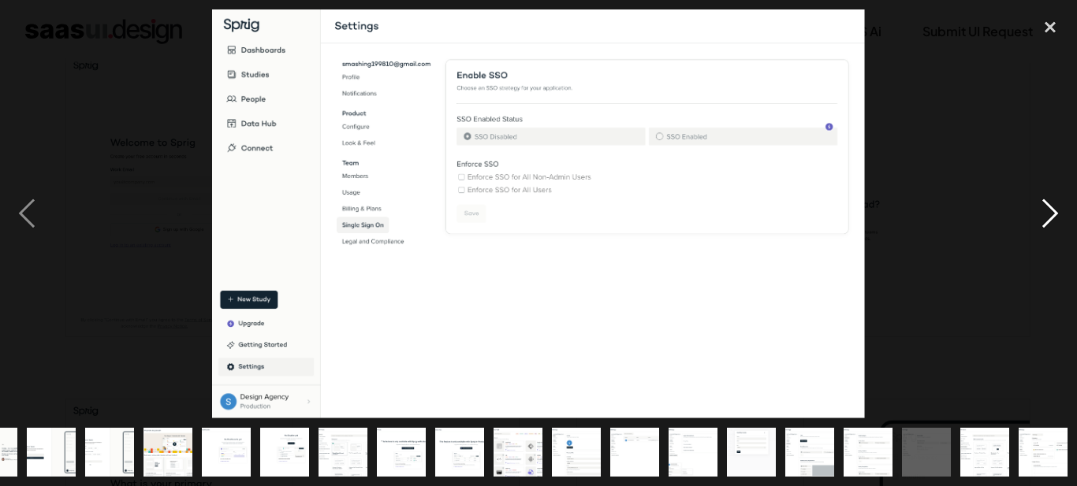
click at [1053, 210] on div "next image" at bounding box center [1050, 213] width 54 height 408
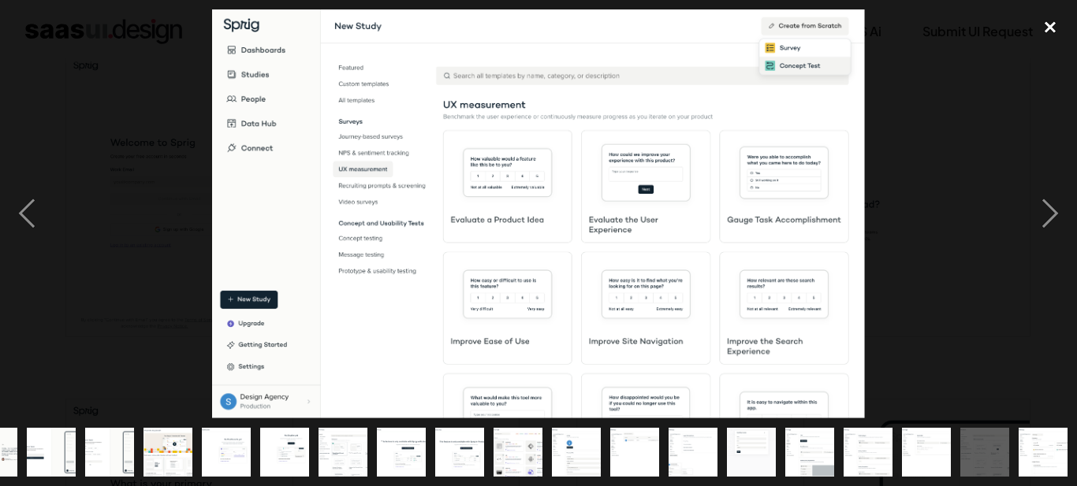
click at [1046, 19] on div "close lightbox" at bounding box center [1050, 26] width 54 height 35
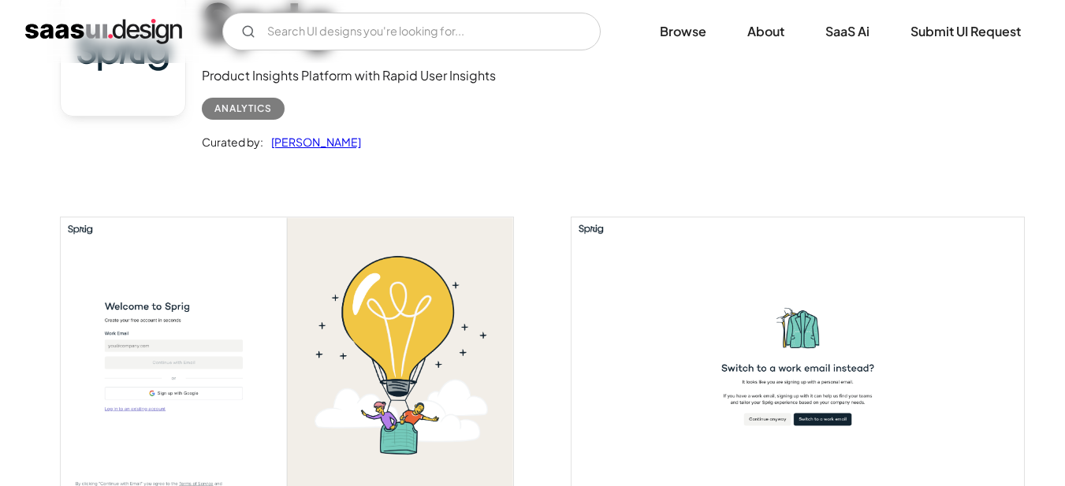
scroll to position [0, 0]
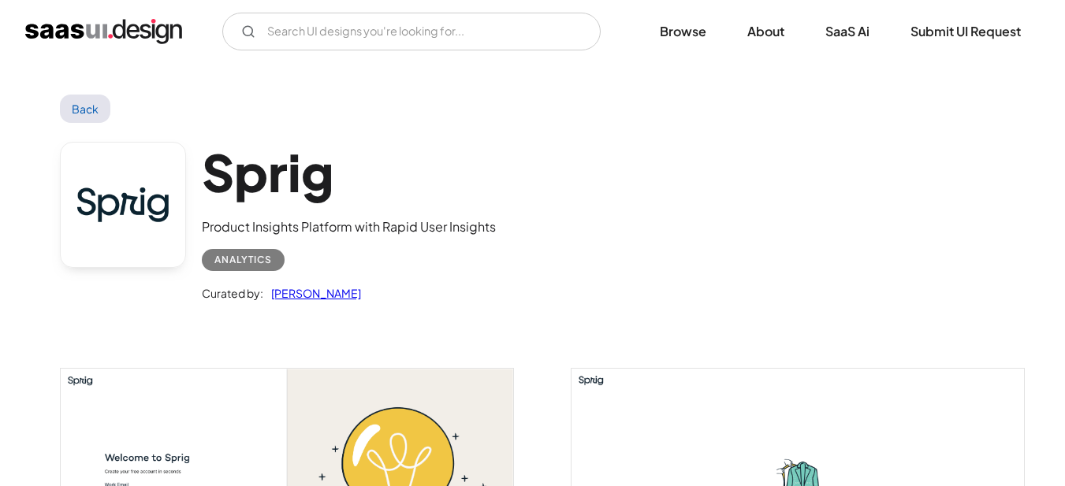
click at [83, 108] on link "Back" at bounding box center [85, 109] width 51 height 28
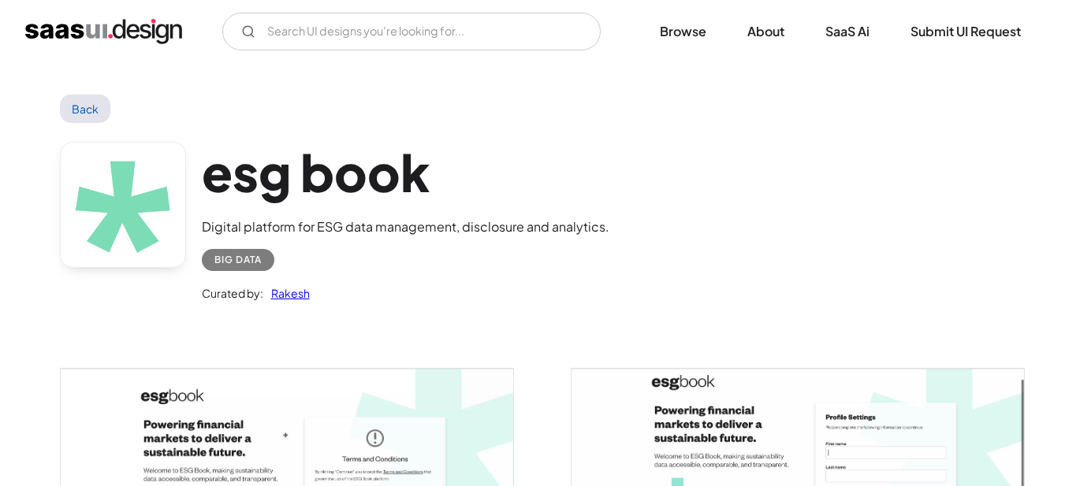
click at [99, 110] on link "Back" at bounding box center [85, 109] width 51 height 28
